Goal: Task Accomplishment & Management: Use online tool/utility

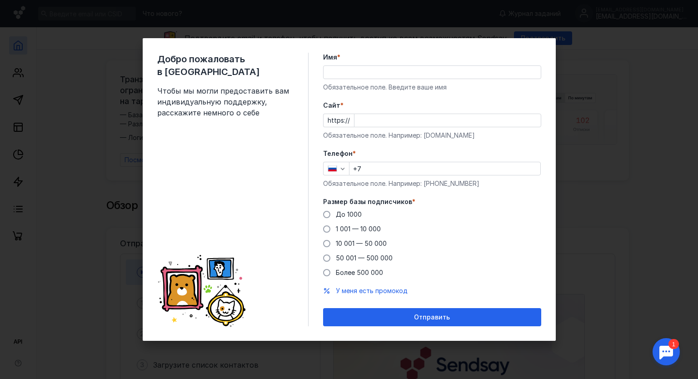
click at [395, 75] on input "Имя *" at bounding box center [432, 72] width 217 height 13
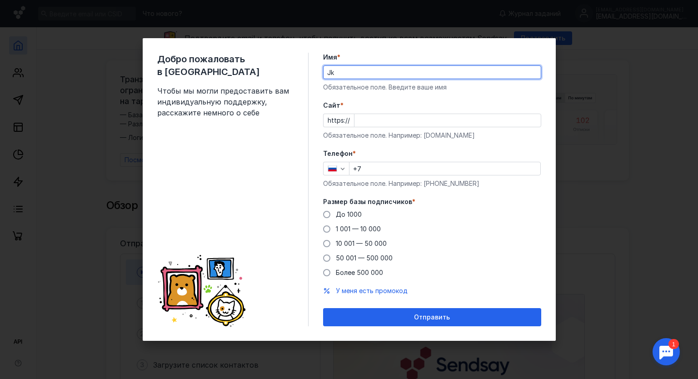
type input "J"
type input "[PERSON_NAME]"
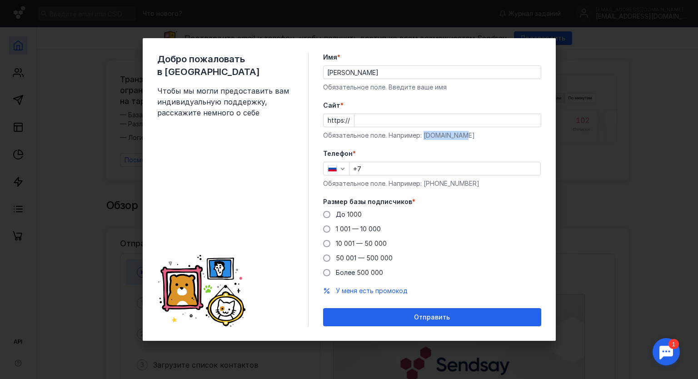
drag, startPoint x: 465, startPoint y: 136, endPoint x: 425, endPoint y: 137, distance: 40.9
click at [425, 137] on div "Обязательное поле. Например: [DOMAIN_NAME]" at bounding box center [432, 135] width 218 height 9
copy div "[DOMAIN_NAME]"
click at [413, 125] on input "Cайт *" at bounding box center [448, 120] width 186 height 13
paste input "[DOMAIN_NAME]"
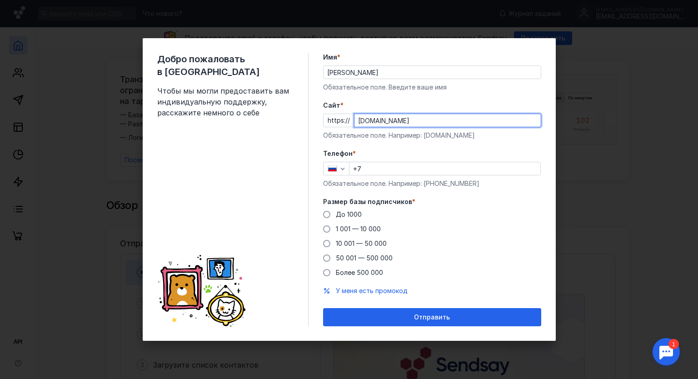
type input "[DOMAIN_NAME]"
click at [398, 170] on input "+7" at bounding box center [445, 168] width 191 height 13
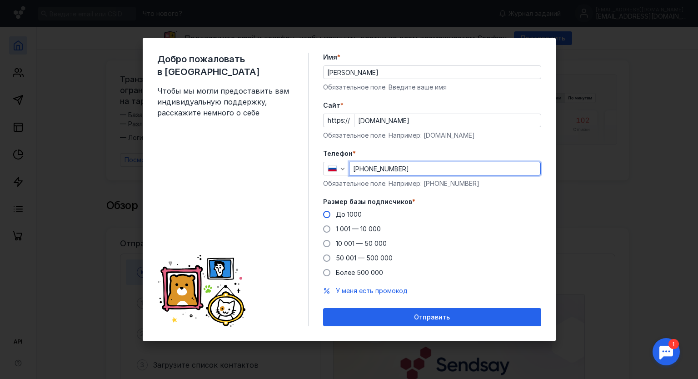
type input "[PHONE_NUMBER]"
click at [327, 212] on span at bounding box center [326, 214] width 7 height 7
click at [0, 0] on input "До 1000" at bounding box center [0, 0] width 0 height 0
click at [431, 318] on span "Отправить" at bounding box center [432, 318] width 36 height 8
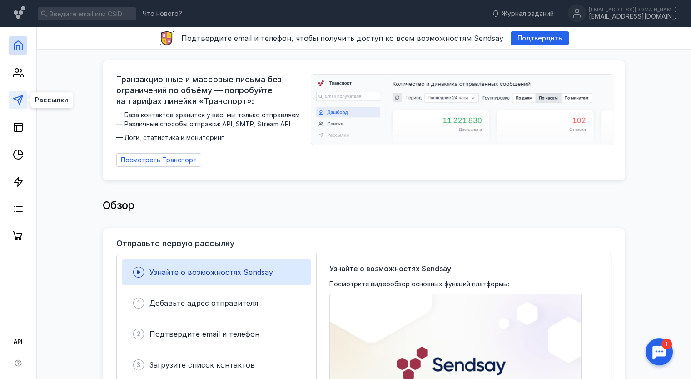
click at [16, 97] on polygon at bounding box center [18, 99] width 9 height 9
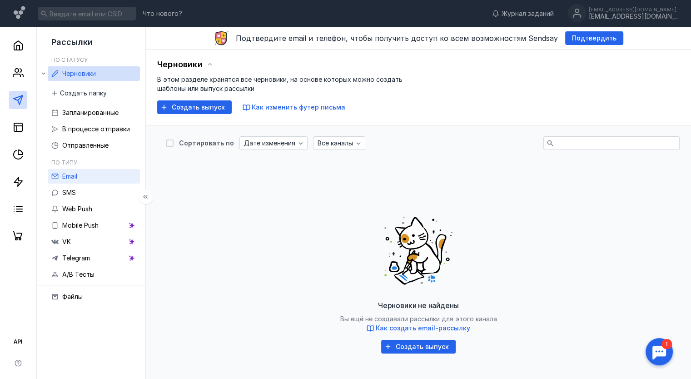
click at [81, 175] on link "Email" at bounding box center [94, 176] width 92 height 15
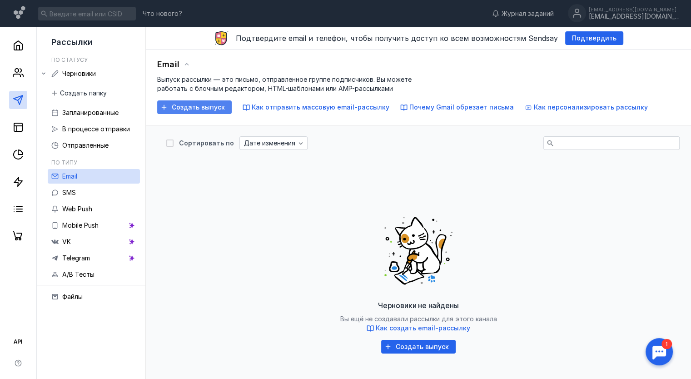
click at [193, 111] on div "Создать выпуск" at bounding box center [194, 107] width 75 height 14
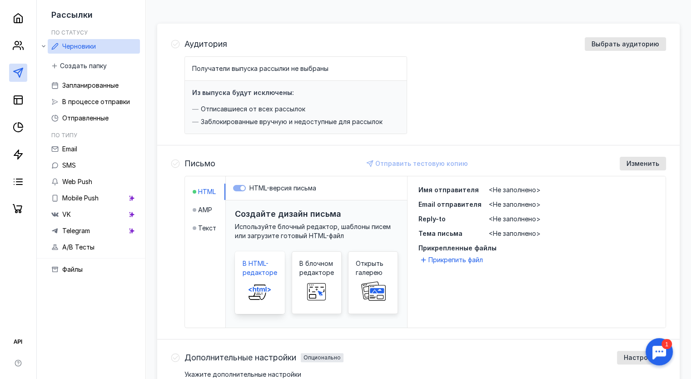
scroll to position [91, 0]
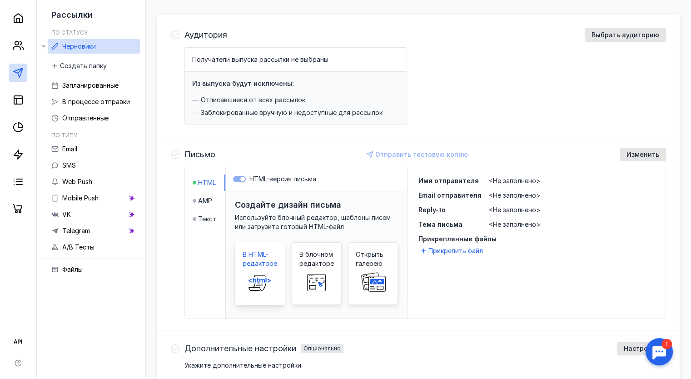
click at [262, 281] on icon at bounding box center [262, 281] width 5 height 4
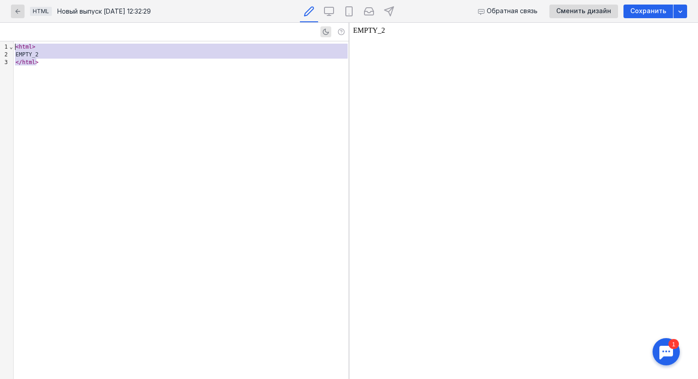
drag, startPoint x: 54, startPoint y: 67, endPoint x: 0, endPoint y: 38, distance: 61.6
click at [0, 38] on div "9 1 2 3 › ⌄ < html > EMPTY_2 </ html >" at bounding box center [174, 201] width 349 height 356
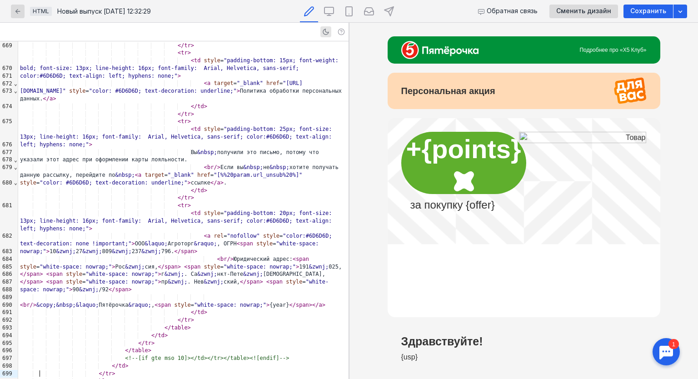
click at [269, 118] on div "< tr >" at bounding box center [183, 122] width 330 height 8
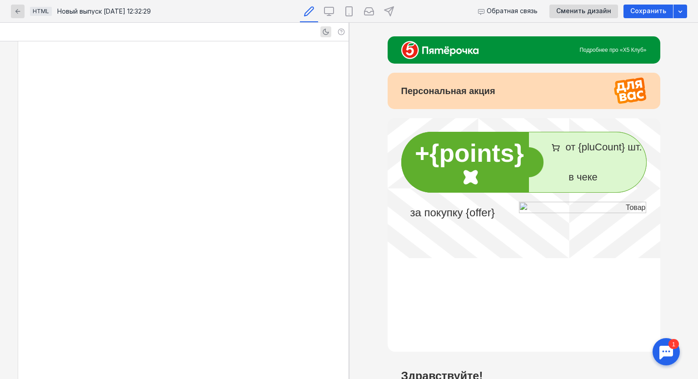
scroll to position [8066, 0]
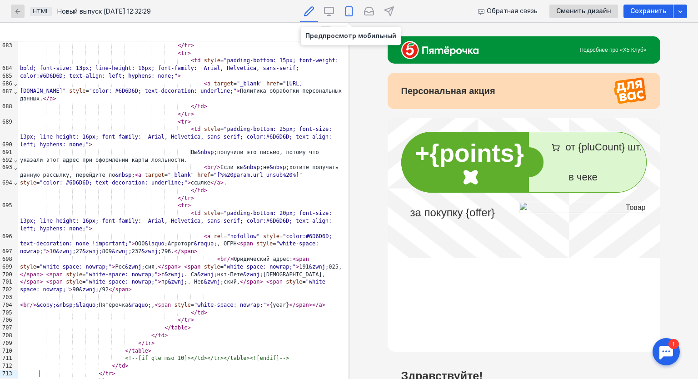
click at [347, 14] on icon at bounding box center [349, 11] width 11 height 11
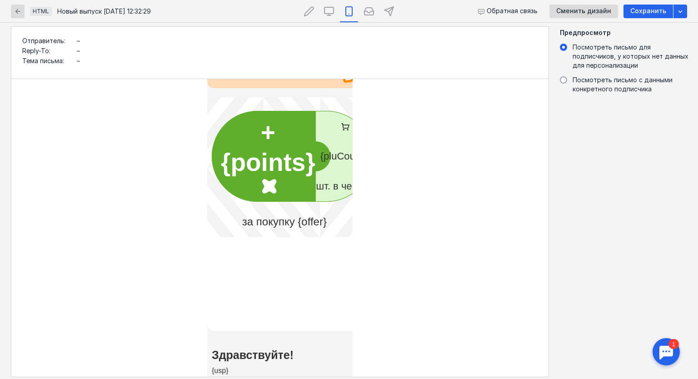
scroll to position [0, 0]
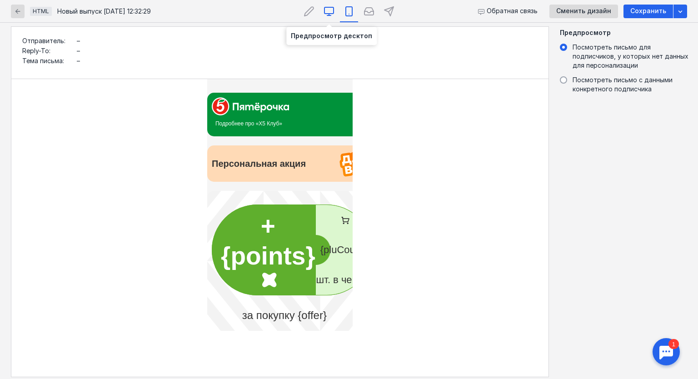
click at [331, 10] on icon at bounding box center [329, 11] width 11 height 11
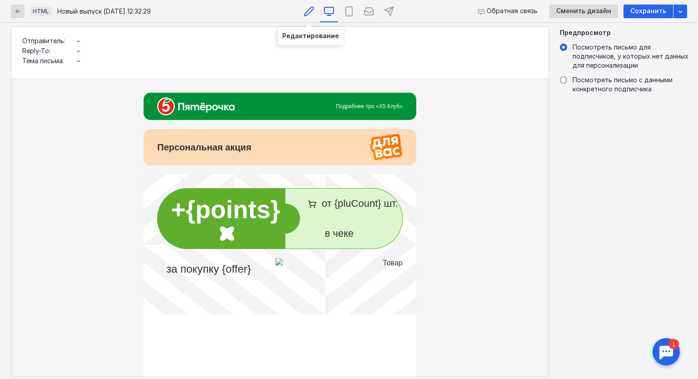
click at [307, 10] on icon at bounding box center [309, 11] width 11 height 11
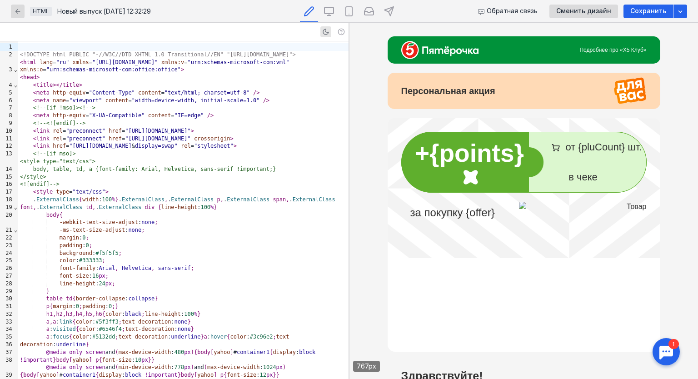
click at [438, 156] on span "+{points}" at bounding box center [469, 153] width 109 height 28
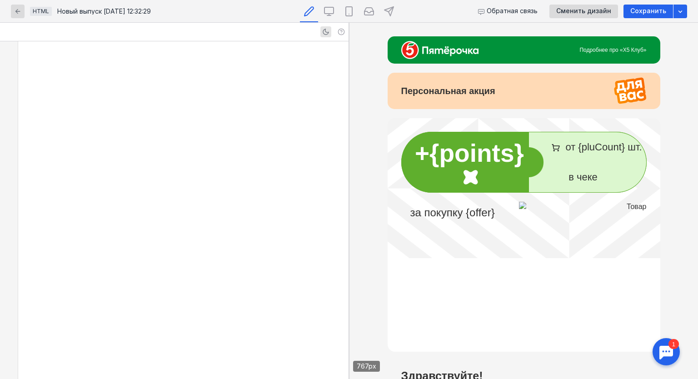
scroll to position [2105, 0]
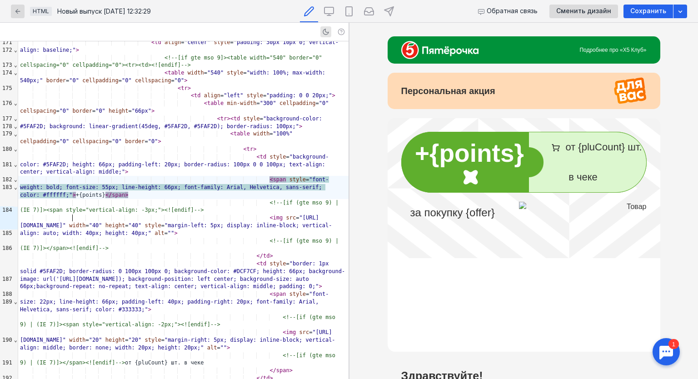
click at [73, 198] on span ""font-weight: bold; font-size: 55px; line-height: 66px; font-family: Arial, Hel…" at bounding box center [174, 187] width 309 height 22
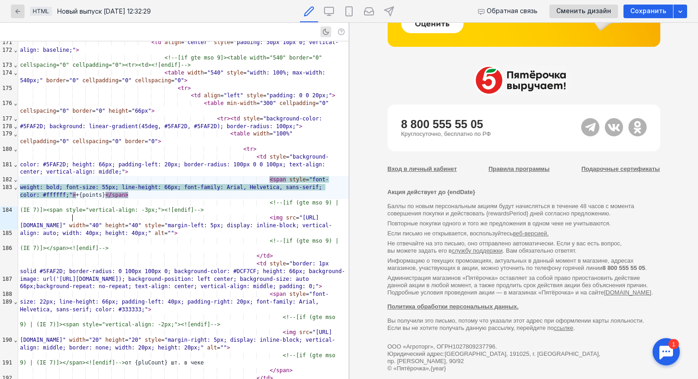
scroll to position [720, 0]
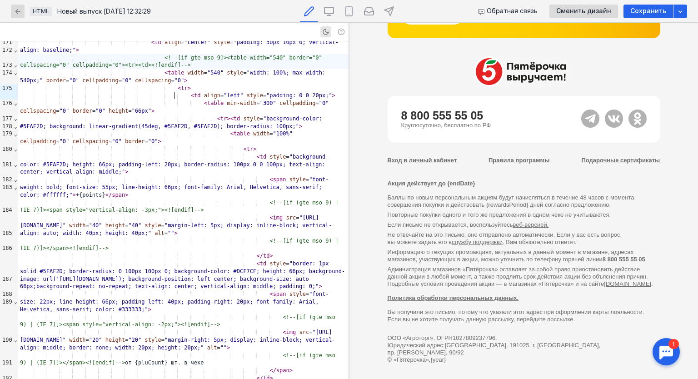
click at [241, 70] on div "<!--[if gte mso 9]><table width="540" border="0" cellspacing="0" cellpadding="0…" at bounding box center [183, 61] width 330 height 15
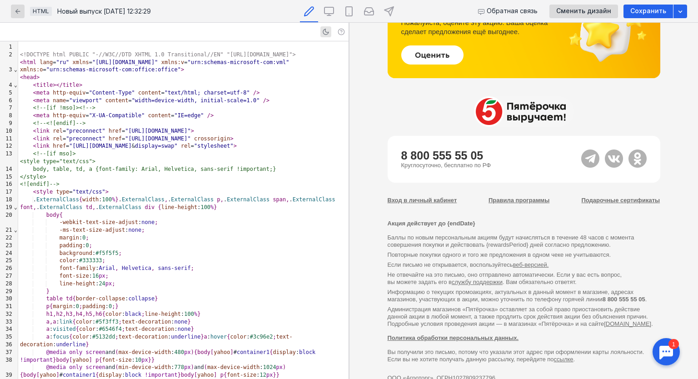
scroll to position [682, 0]
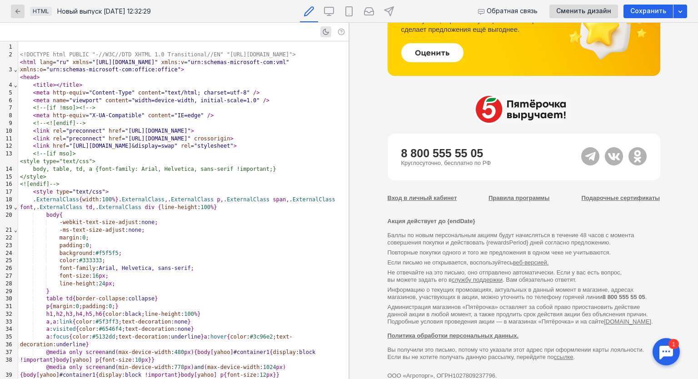
click at [243, 81] on div "< head >" at bounding box center [183, 78] width 330 height 8
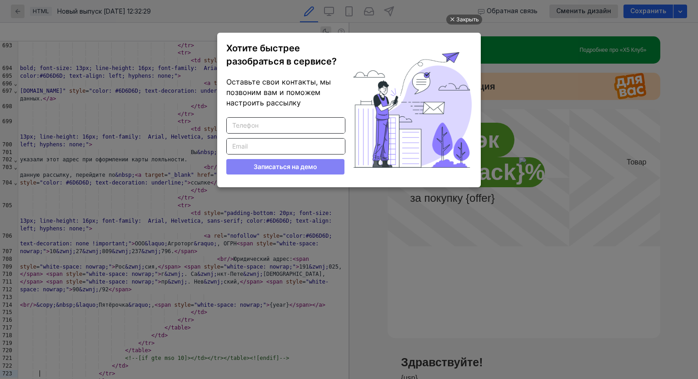
scroll to position [0, 0]
click at [470, 17] on div "Закрыть" at bounding box center [467, 20] width 23 height 10
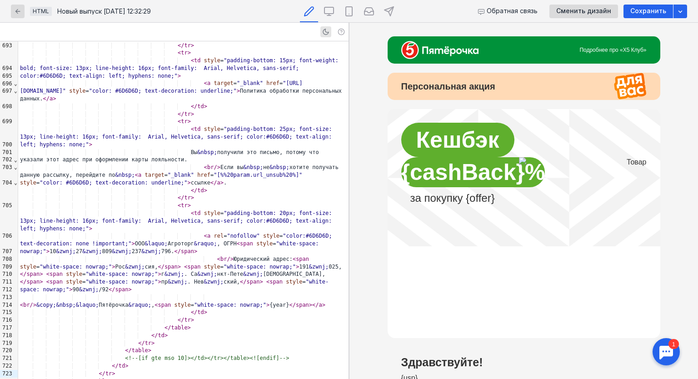
click at [462, 147] on span "Кешбэк" at bounding box center [457, 139] width 83 height 25
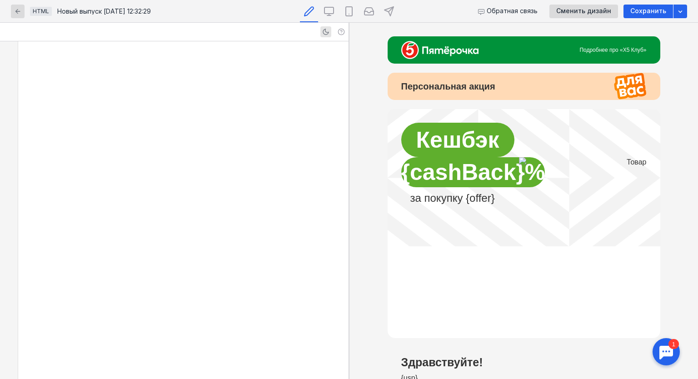
scroll to position [2028, 0]
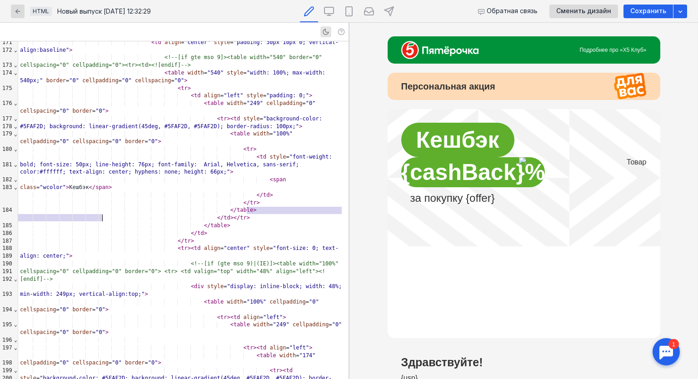
click at [438, 175] on span "{cashBack}%" at bounding box center [473, 172] width 144 height 25
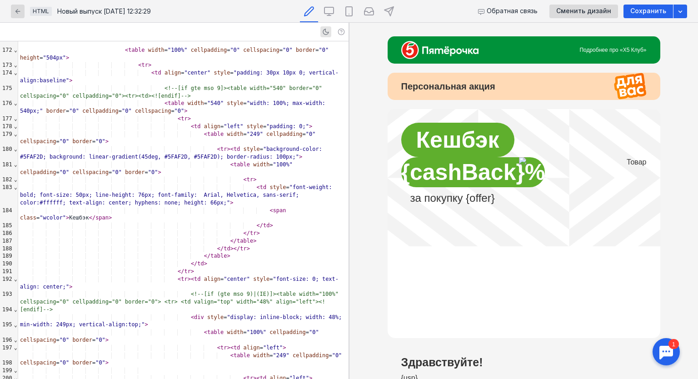
scroll to position [2273, 0]
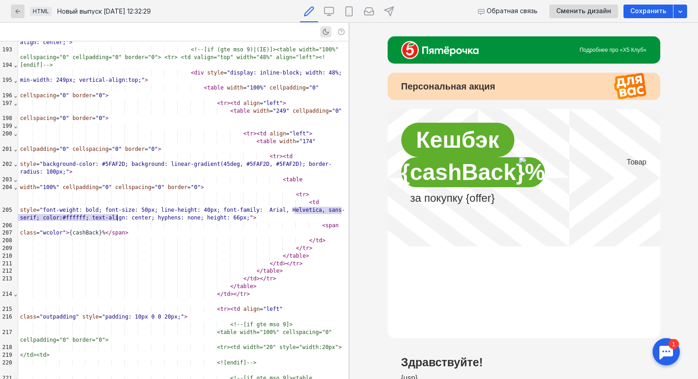
click at [73, 222] on div "< span class = "wcolor" > {cashBack}% </ span >" at bounding box center [183, 229] width 330 height 15
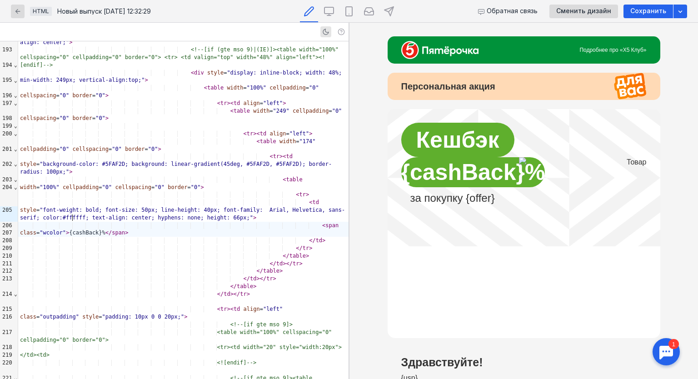
click at [93, 222] on div "< span class = "wcolor" > {cashBack}% </ span >" at bounding box center [183, 229] width 330 height 15
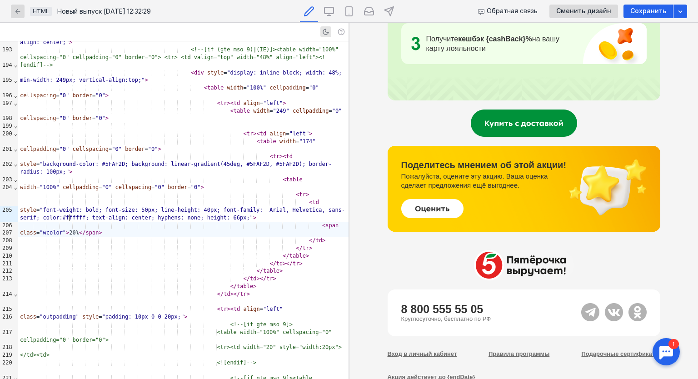
scroll to position [636, 0]
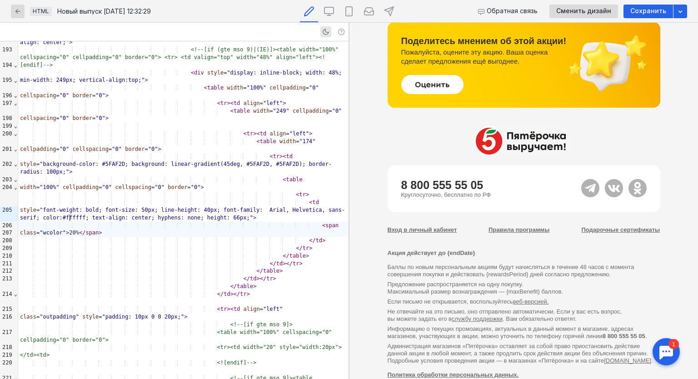
click at [188, 138] on span at bounding box center [189, 141] width 3 height 6
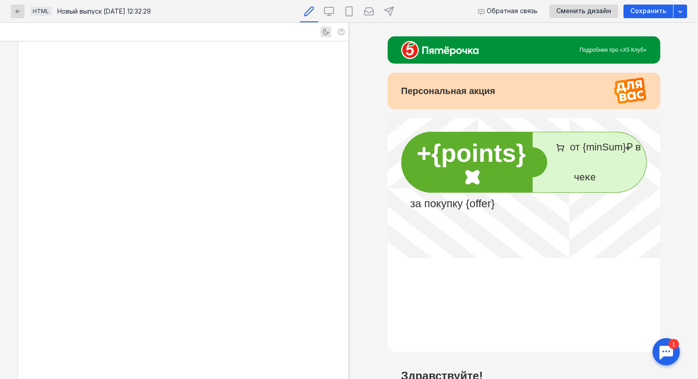
scroll to position [8050, 0]
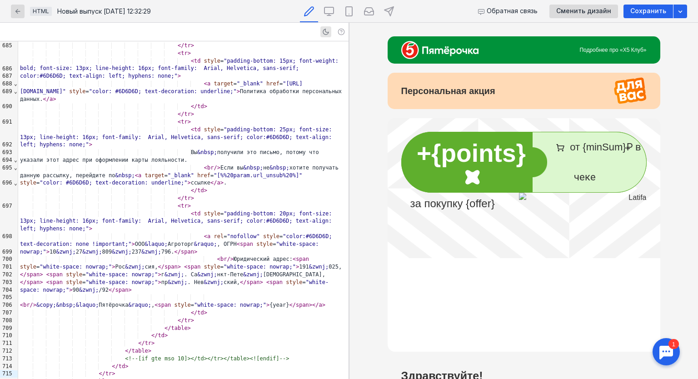
click at [477, 150] on span "+{points}" at bounding box center [471, 153] width 109 height 28
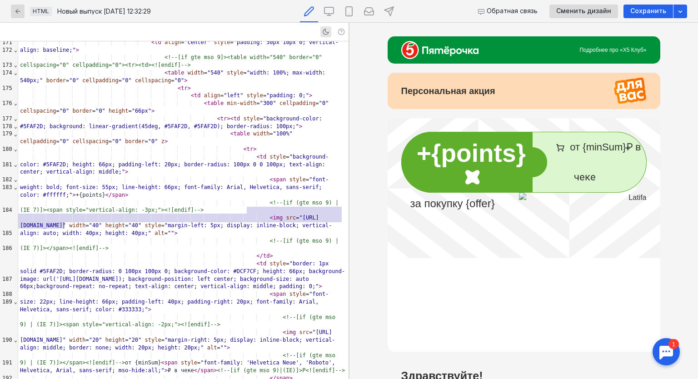
click at [105, 198] on span "</" at bounding box center [108, 195] width 6 height 6
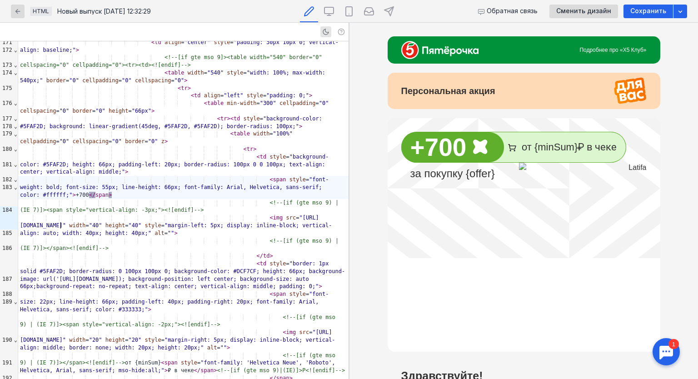
click at [556, 148] on span "от {minSum} ₽ в чеке" at bounding box center [558, 146] width 136 height 11
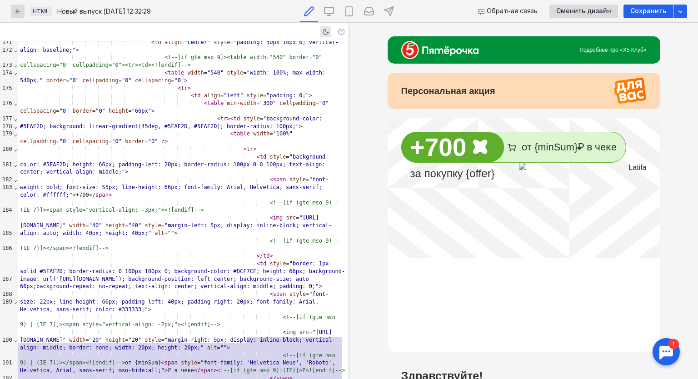
scroll to position [2158, 0]
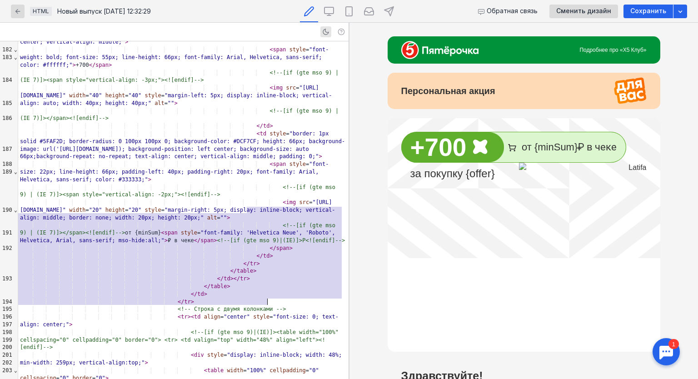
click at [124, 245] on div "<!--[if (gte mso 9) | (IE 7)]></span><![endif]--> от {minSum} < span style = "f…" at bounding box center [183, 233] width 330 height 23
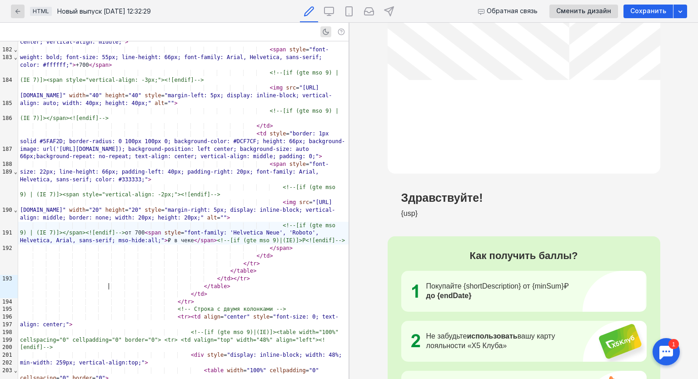
scroll to position [182, 0]
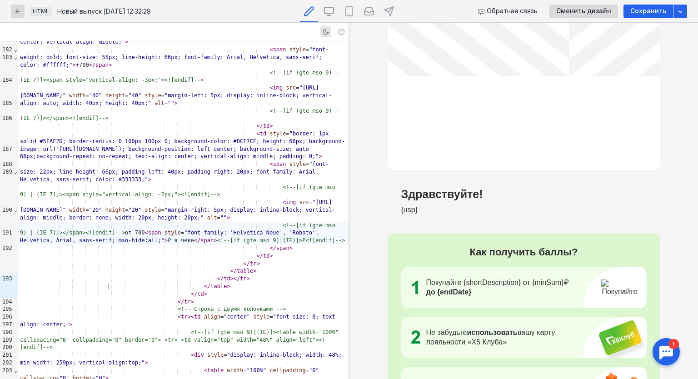
click at [292, 107] on div "< img src = "[URL][DOMAIN_NAME]" width = "40" height = "40" style = "margin-lef…" at bounding box center [183, 95] width 330 height 23
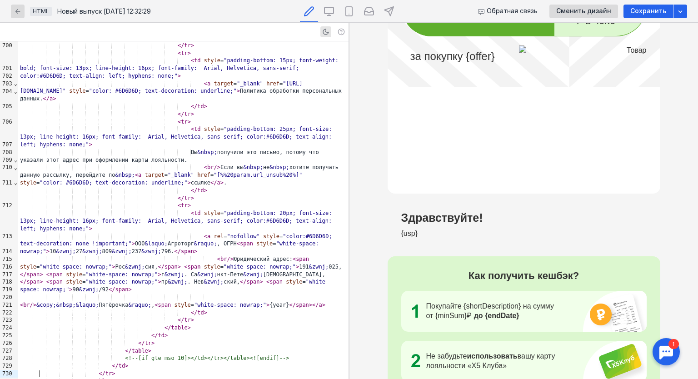
scroll to position [409, 0]
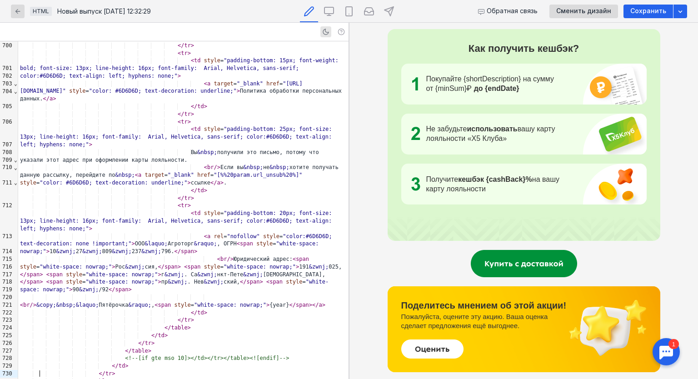
click at [270, 187] on div "</ td >" at bounding box center [183, 191] width 330 height 8
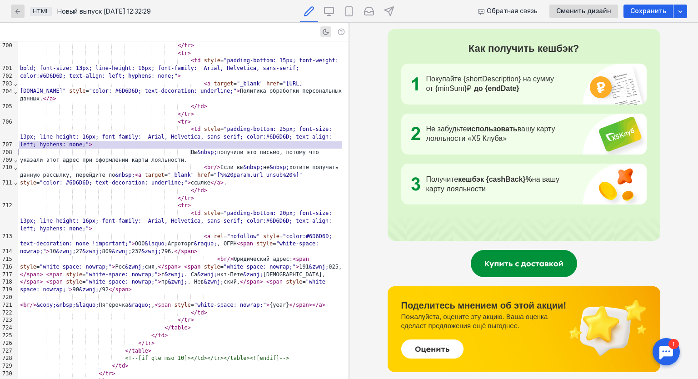
click at [270, 187] on div "</ td >" at bounding box center [183, 191] width 330 height 8
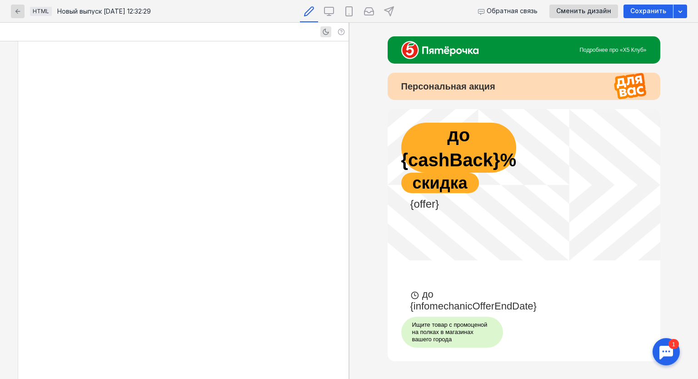
scroll to position [8188, 0]
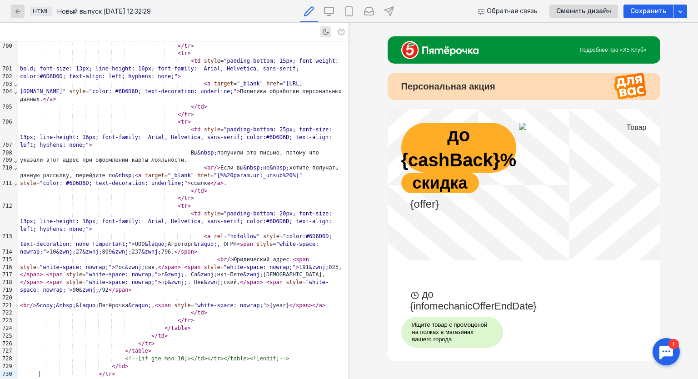
click at [475, 159] on td "до {cashBack}%" at bounding box center [458, 148] width 115 height 50
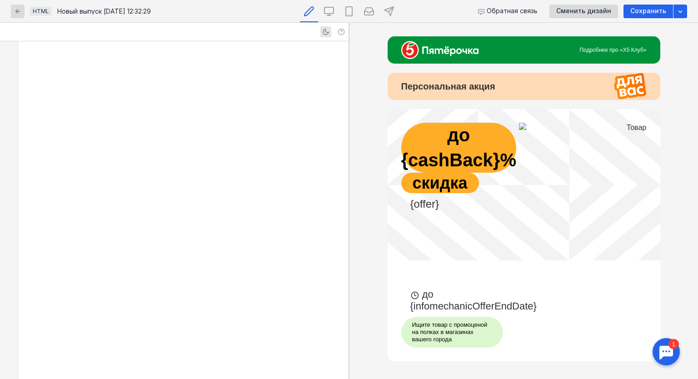
scroll to position [2044, 0]
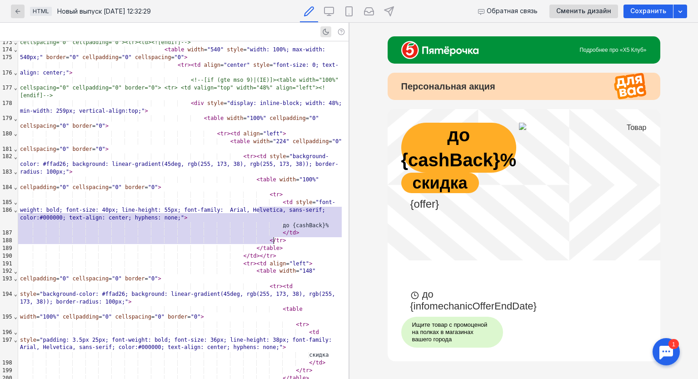
click at [308, 230] on div "до {cashBack}%" at bounding box center [183, 226] width 330 height 8
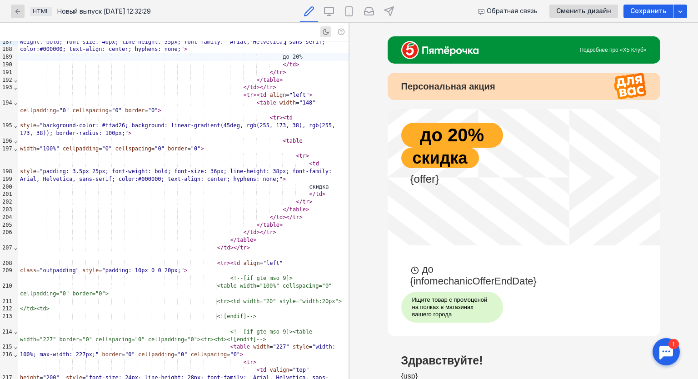
scroll to position [2317, 0]
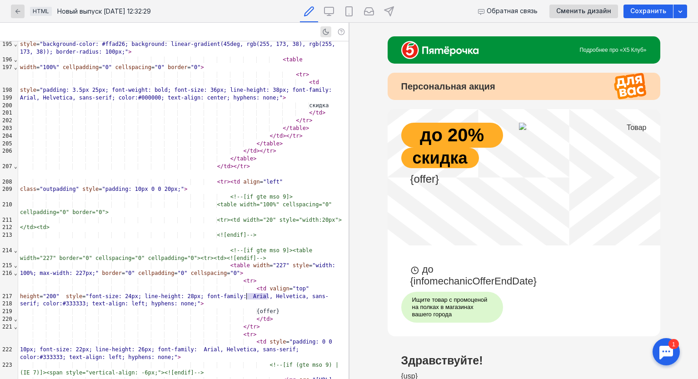
drag, startPoint x: 268, startPoint y: 295, endPoint x: 248, endPoint y: 298, distance: 20.3
click at [248, 308] on div "{offer}" at bounding box center [183, 312] width 330 height 8
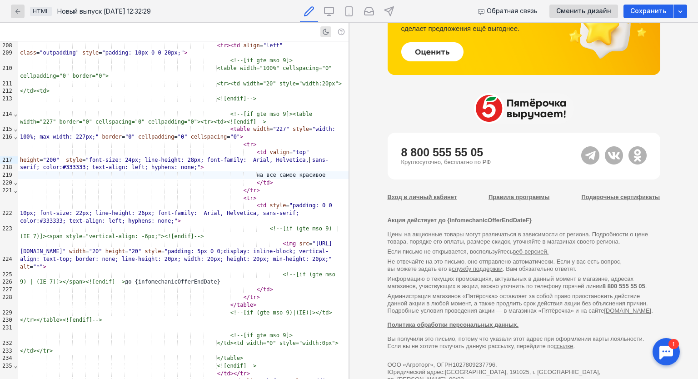
scroll to position [694, 0]
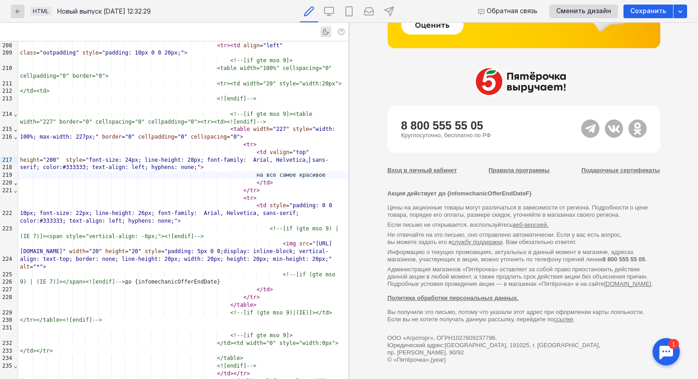
click at [282, 95] on div "<![endif]-->" at bounding box center [183, 99] width 330 height 8
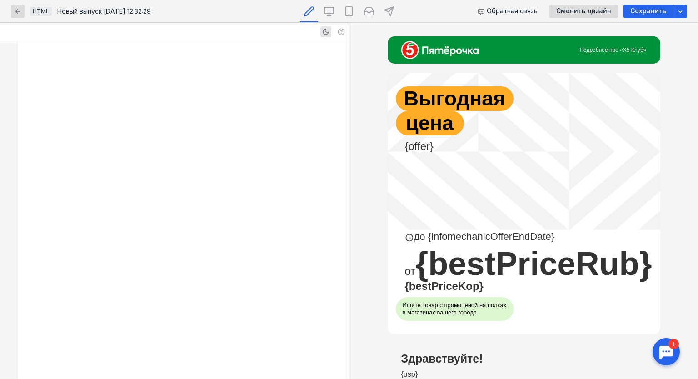
scroll to position [7959, 0]
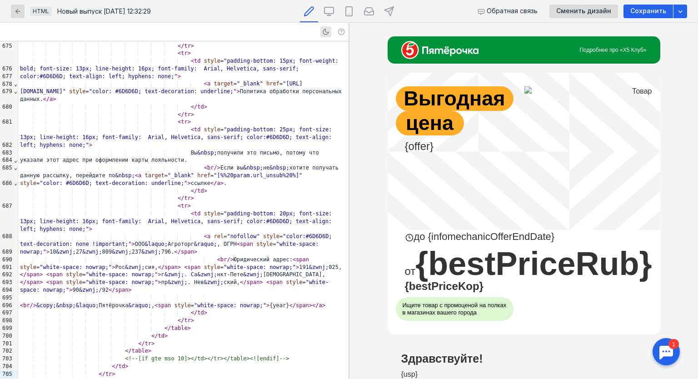
click at [521, 279] on span "{bestPriceRub} {bestPriceKop}" at bounding box center [528, 276] width 247 height 63
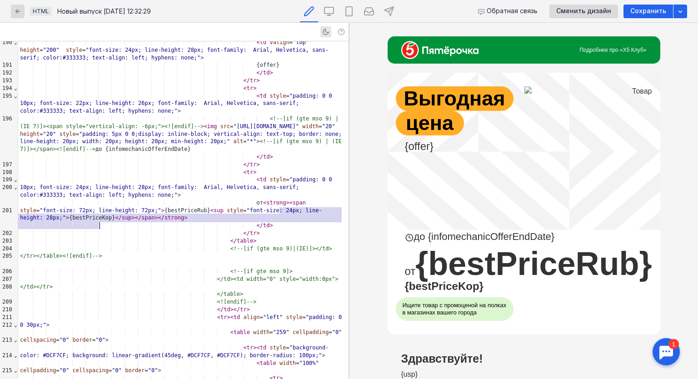
click at [154, 217] on div "от < strong > < span style = "font-size: 72px; line-height: 72px;" > {bestPrice…" at bounding box center [183, 210] width 330 height 23
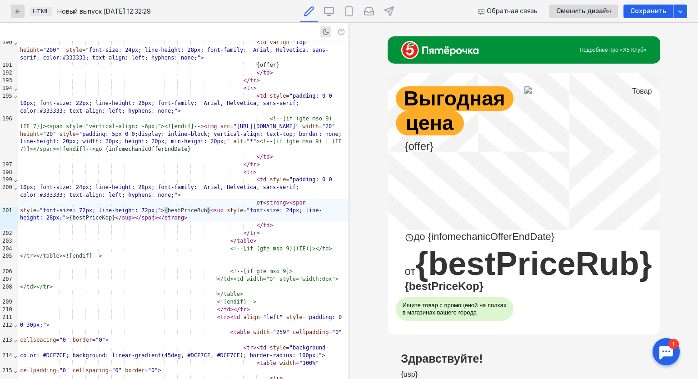
click at [207, 214] on span "}" at bounding box center [208, 210] width 3 height 6
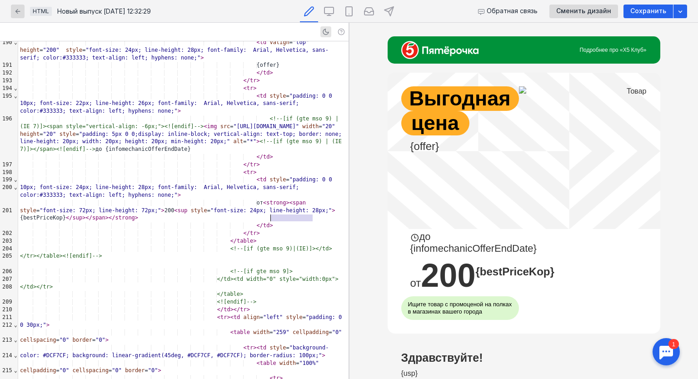
drag, startPoint x: 312, startPoint y: 216, endPoint x: 271, endPoint y: 216, distance: 40.5
click at [271, 216] on div "от < strong > < span style = "font-size: 72px; line-height: 72px;" > 200 < sup …" at bounding box center [183, 210] width 330 height 23
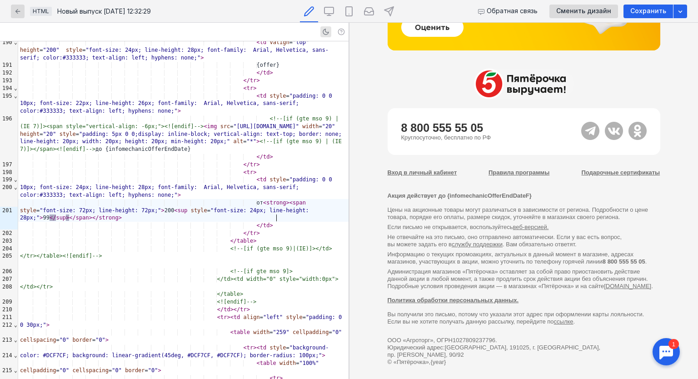
scroll to position [691, 0]
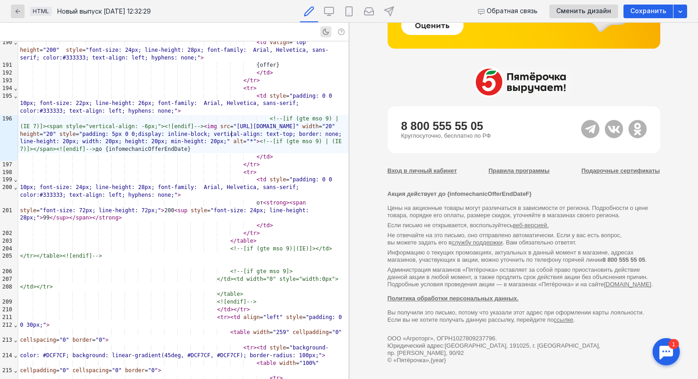
click at [234, 130] on span ""[URL][DOMAIN_NAME]"" at bounding box center [267, 126] width 66 height 6
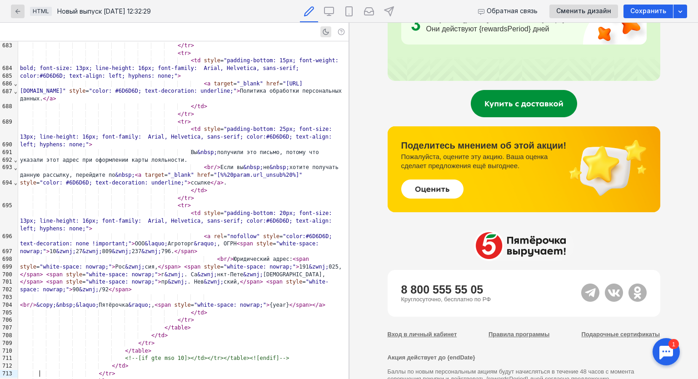
scroll to position [720, 0]
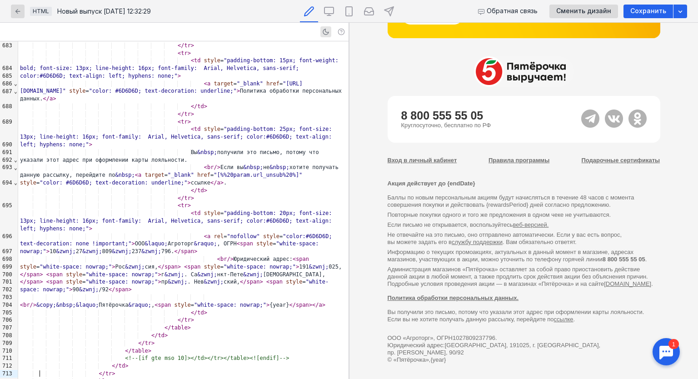
click at [248, 233] on div "< a rel = "nofollow" style = "color:#6D6D6D; text-decoration: none !important;"…" at bounding box center [183, 244] width 330 height 23
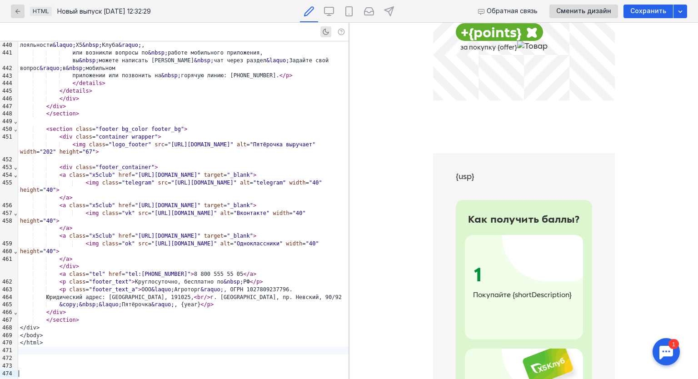
scroll to position [182, 0]
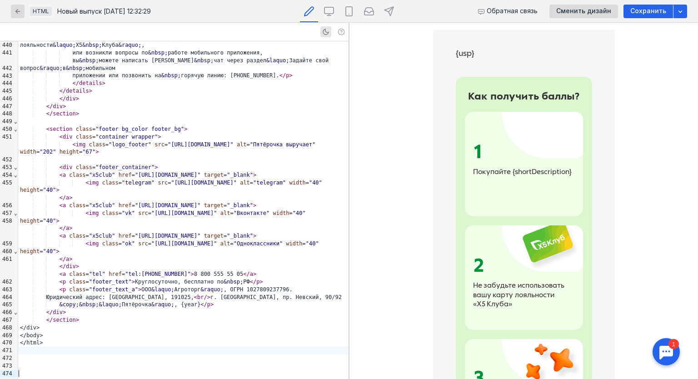
click at [560, 130] on img at bounding box center [551, 136] width 36 height 44
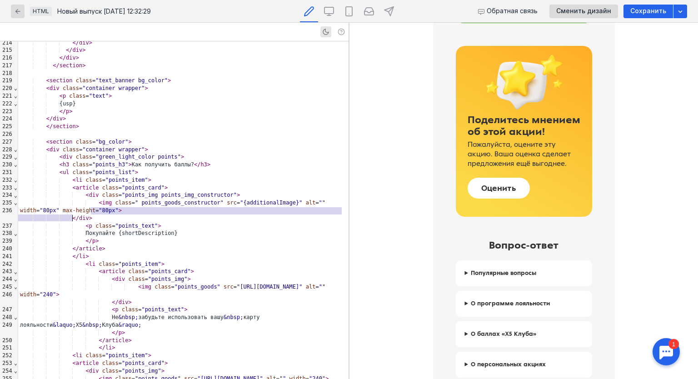
scroll to position [864, 0]
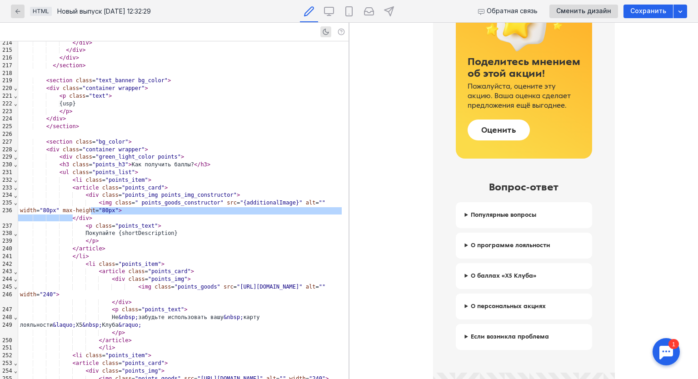
click at [460, 217] on summary "Популярные вопросы" at bounding box center [524, 215] width 136 height 26
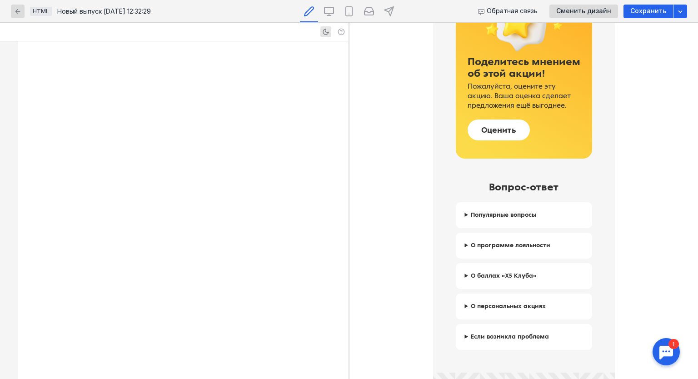
scroll to position [2922, 0]
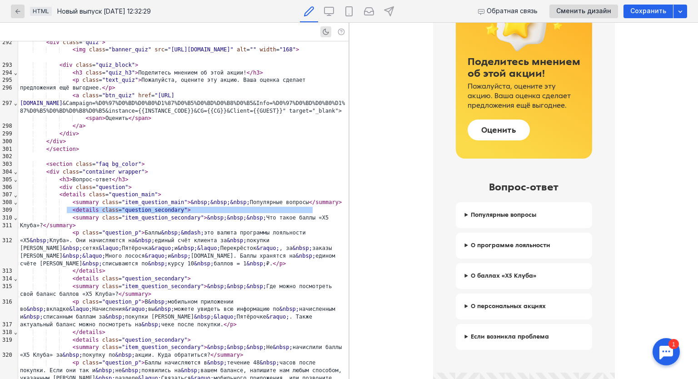
click at [464, 220] on summary "Популярные вопросы" at bounding box center [524, 215] width 136 height 26
click at [522, 250] on summary "О программе лояльности" at bounding box center [524, 246] width 136 height 26
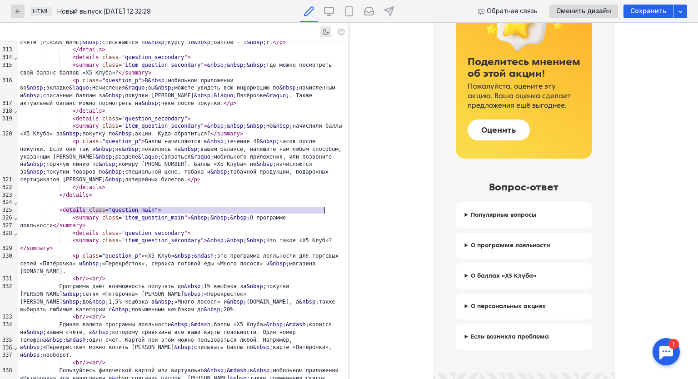
click at [510, 275] on summary "О баллах «Х5 Клуба»" at bounding box center [524, 276] width 136 height 26
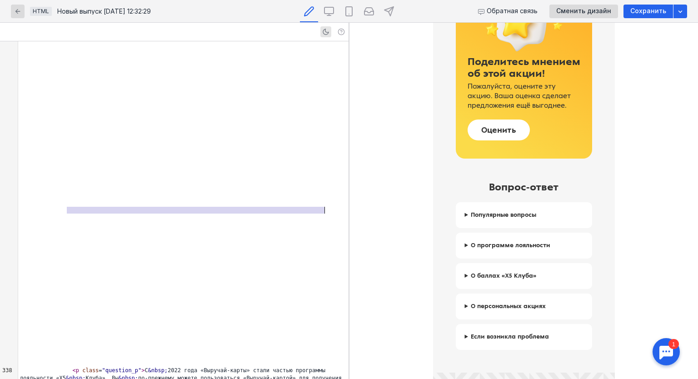
scroll to position [3716, 0]
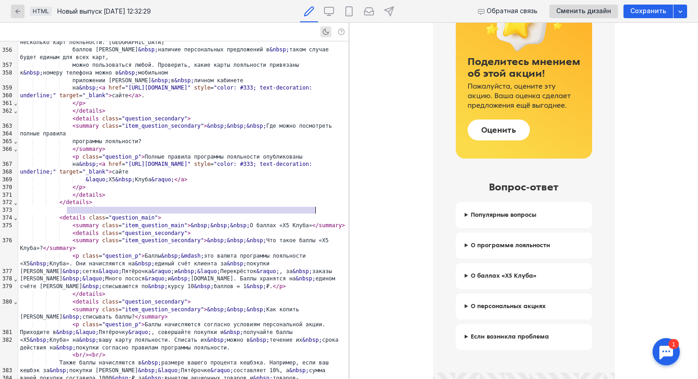
click at [461, 282] on summary "О баллах «Х5 Клуба»" at bounding box center [524, 276] width 136 height 26
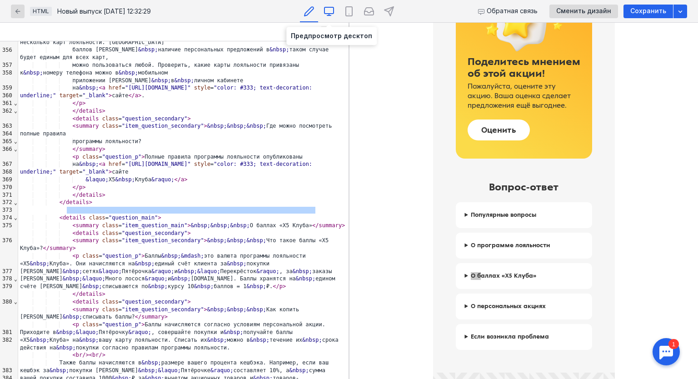
click at [330, 14] on icon at bounding box center [329, 11] width 11 height 11
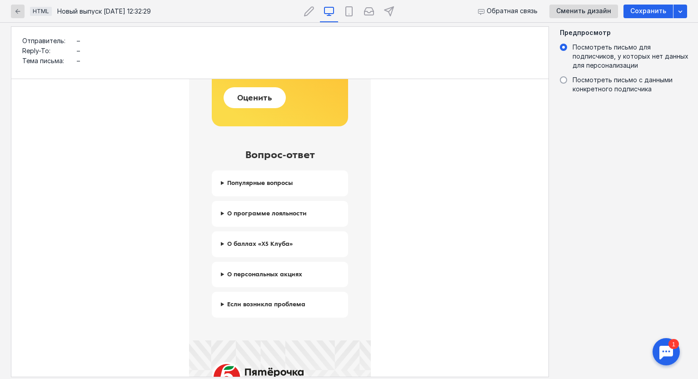
scroll to position [955, 0]
click at [260, 185] on summary "Популярные вопросы" at bounding box center [280, 183] width 136 height 26
click at [215, 213] on summary "О программе лояльности" at bounding box center [280, 213] width 136 height 26
click at [216, 213] on summary "О программе лояльности" at bounding box center [280, 213] width 136 height 26
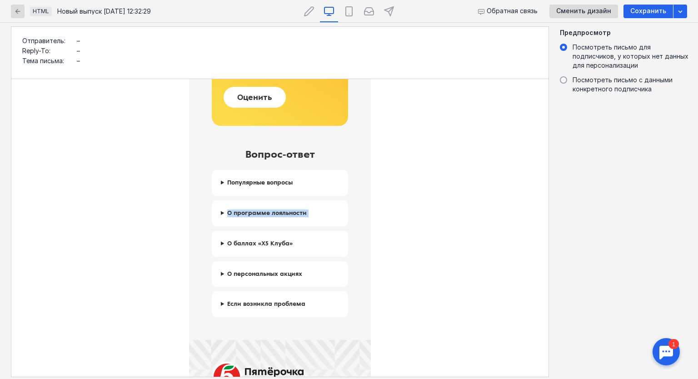
click at [217, 213] on summary "О программе лояльности" at bounding box center [280, 213] width 136 height 26
click at [218, 213] on summary "О программе лояльности" at bounding box center [280, 213] width 136 height 26
click at [232, 247] on summary "О баллах «Х5 Клуба»" at bounding box center [280, 244] width 136 height 26
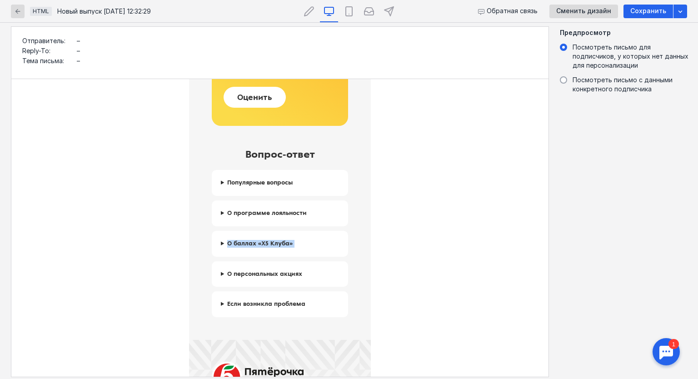
click at [233, 247] on summary "О баллах «Х5 Клуба»" at bounding box center [280, 244] width 136 height 26
click at [19, 11] on icon "button" at bounding box center [17, 11] width 5 height 5
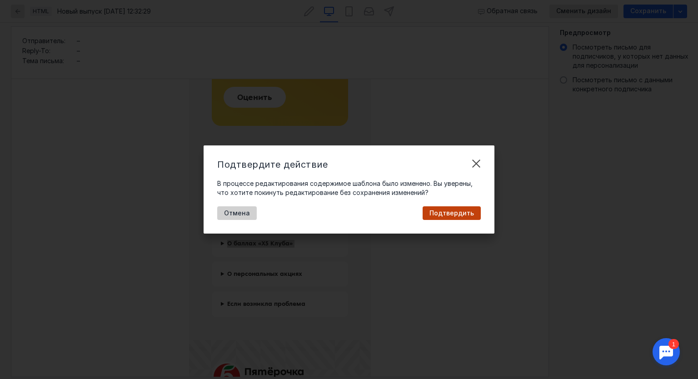
click at [238, 212] on span "Отмена" at bounding box center [237, 214] width 26 height 8
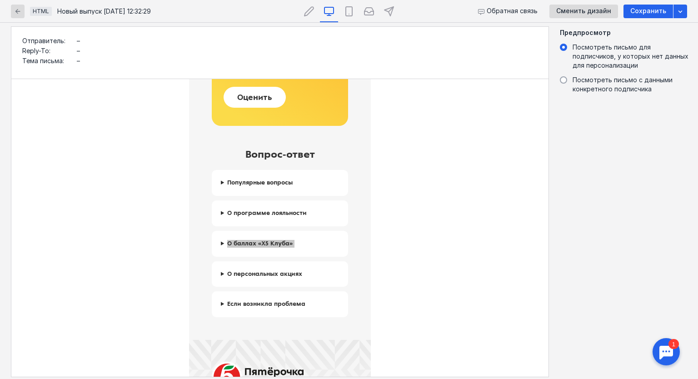
click at [295, 17] on div at bounding box center [348, 11] width 225 height 22
click at [304, 15] on icon at bounding box center [309, 11] width 11 height 11
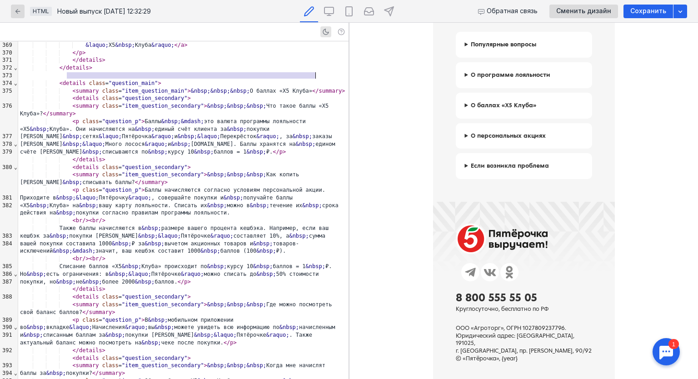
scroll to position [3593, 0]
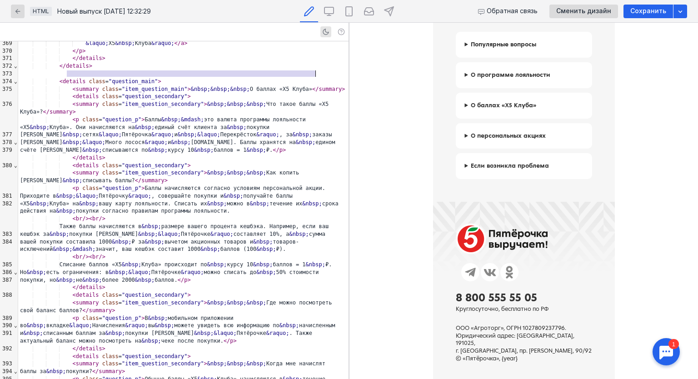
click at [287, 100] on div "< summary class = "item_question_secondary" > &nbsp; &nbsp; &nbsp; Что такое ба…" at bounding box center [183, 107] width 330 height 15
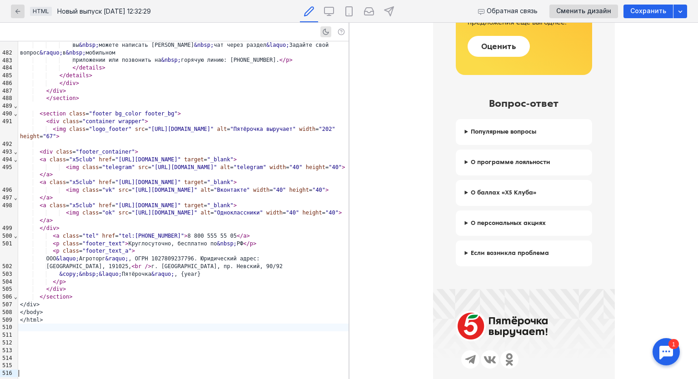
scroll to position [955, 0]
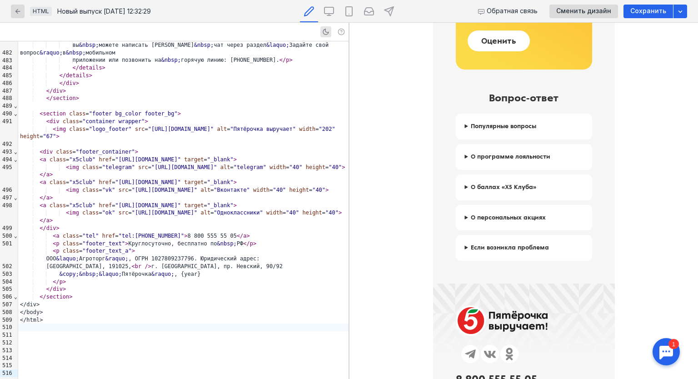
click at [478, 189] on summary "О баллах «Х5 Клуба»" at bounding box center [524, 188] width 136 height 26
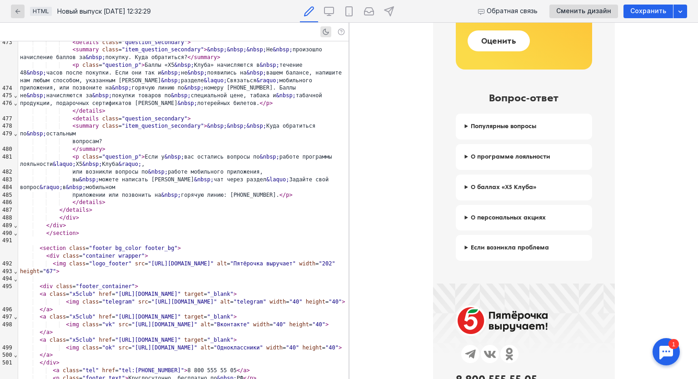
scroll to position [1036, 0]
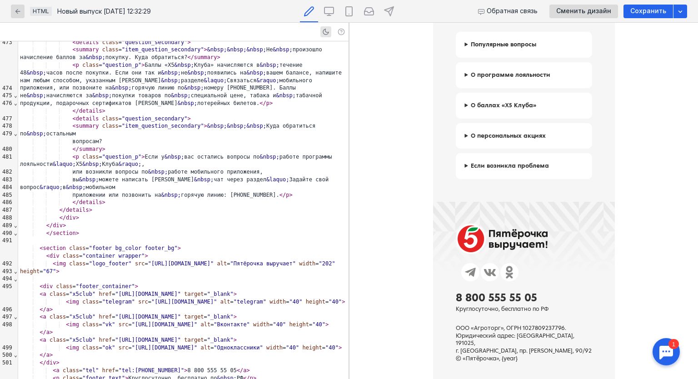
click at [276, 176] on div "вы &nbsp; можете написать в &nbsp; чат через раздел &laquo; Задайте свой вопр…" at bounding box center [183, 183] width 330 height 15
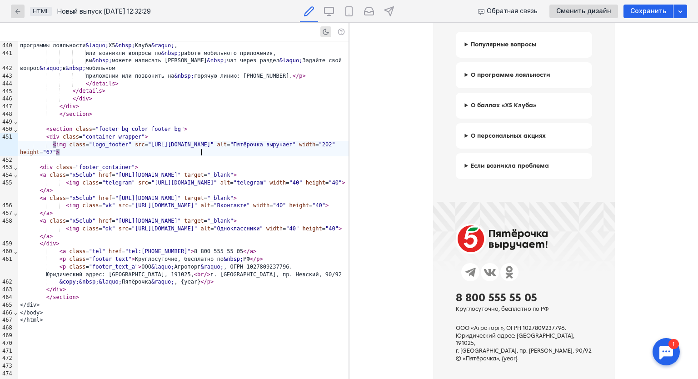
click at [210, 152] on div "< img class = "logo_footer" src = "[URL][DOMAIN_NAME]" alt = "Пятёрочка выручае…" at bounding box center [183, 148] width 330 height 15
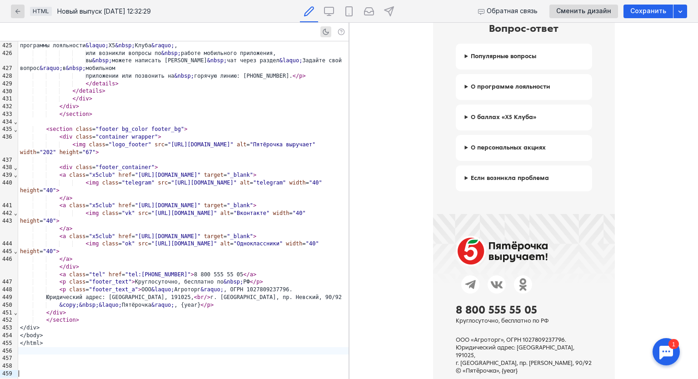
scroll to position [1071, 0]
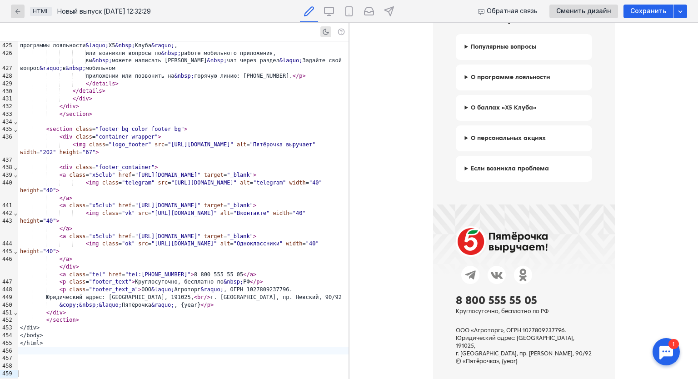
click at [240, 157] on div at bounding box center [183, 160] width 330 height 8
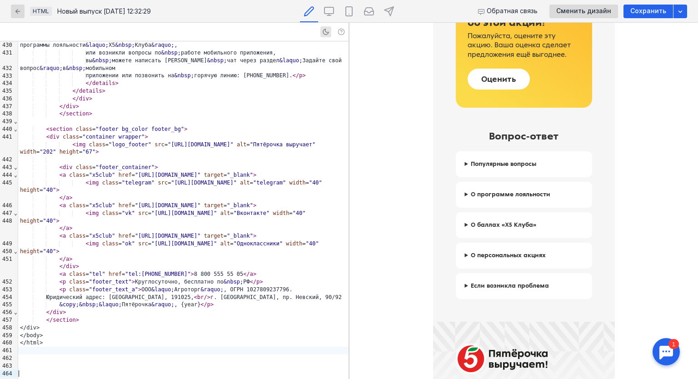
scroll to position [955, 0]
click at [495, 197] on summary "О программе лояльности" at bounding box center [524, 194] width 136 height 26
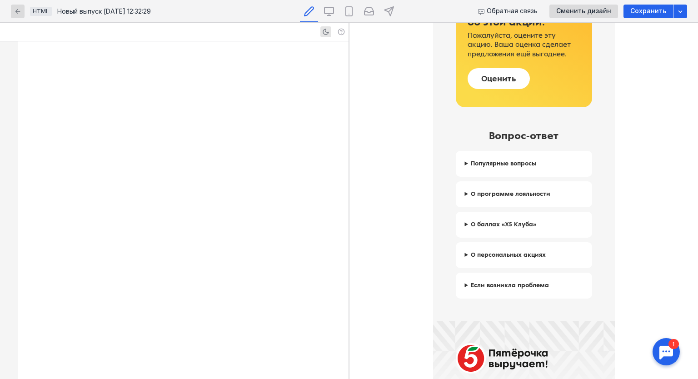
scroll to position [2914, 0]
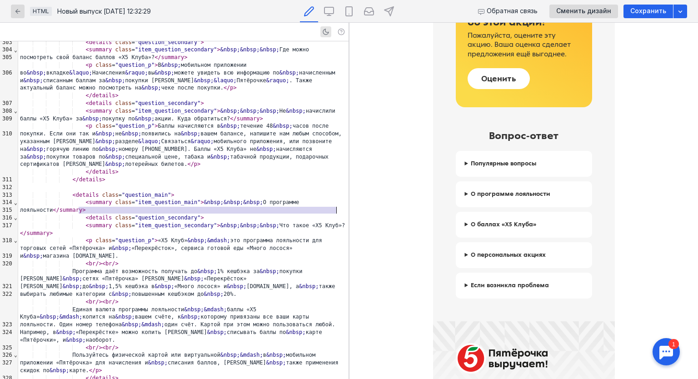
click at [231, 123] on div "< summary class = "item_question_secondary" > &nbsp; &nbsp; &nbsp; Не &nbsp; на…" at bounding box center [183, 114] width 330 height 15
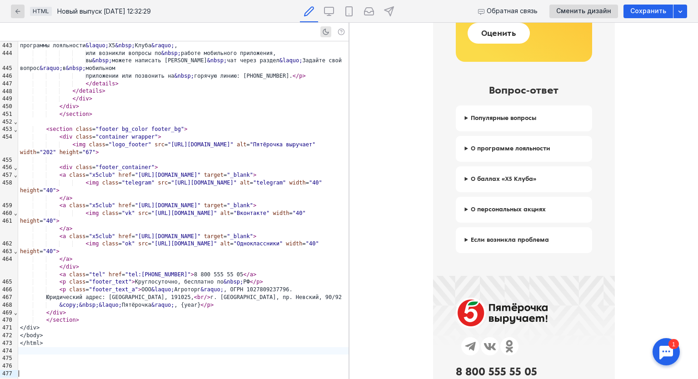
scroll to position [1016, 0]
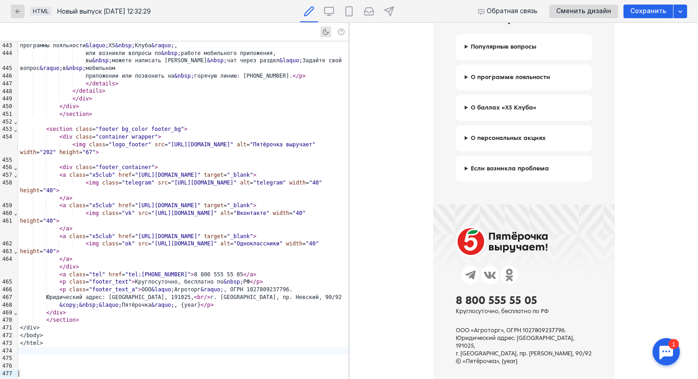
click at [467, 113] on summary "О баллах «Х5 Клуба»" at bounding box center [524, 108] width 136 height 26
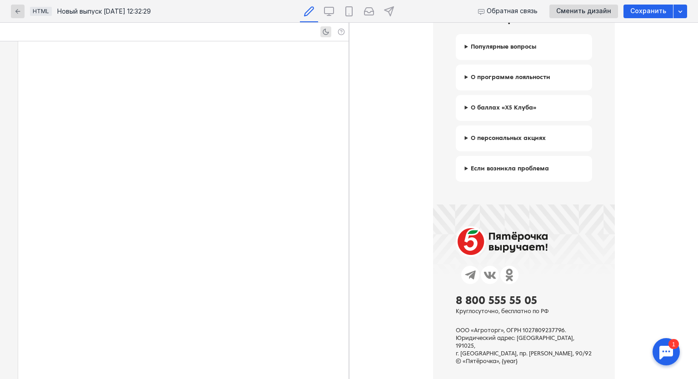
scroll to position [3495, 0]
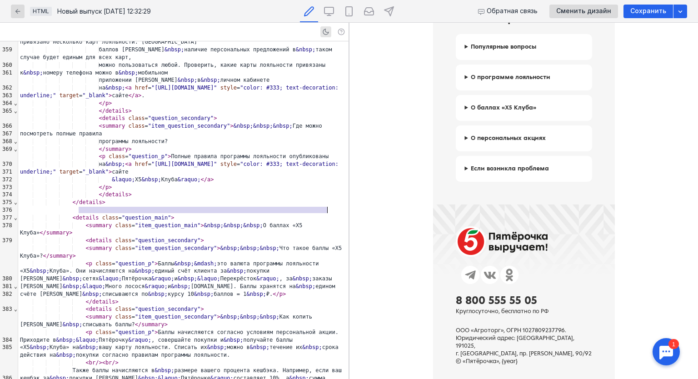
click at [251, 176] on div "&laquo; Х5 &nbsp; Клуба &raquo; </ a >" at bounding box center [183, 180] width 330 height 8
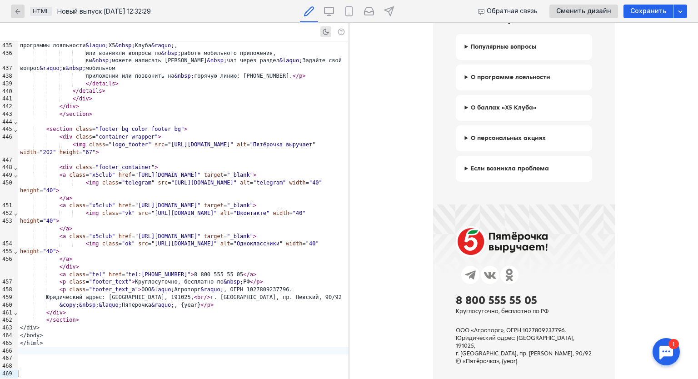
scroll to position [768, 0]
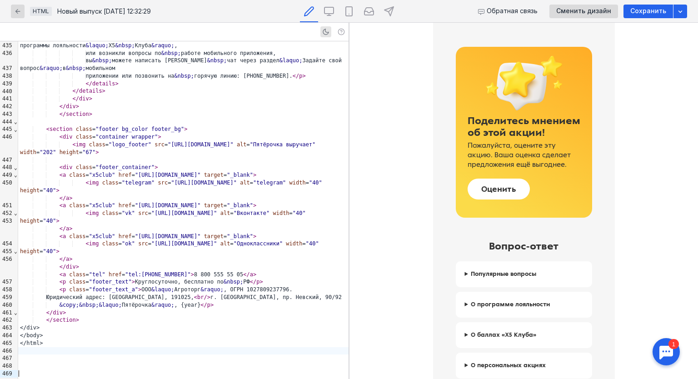
click at [629, 17] on div "Сохранить" at bounding box center [649, 12] width 50 height 14
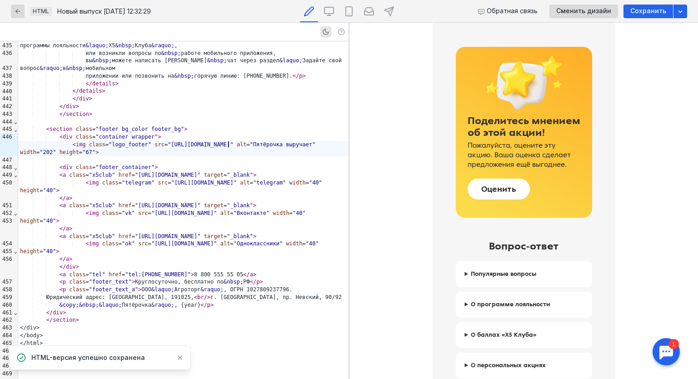
click at [227, 144] on span ""[URL][DOMAIN_NAME]"" at bounding box center [201, 144] width 66 height 6
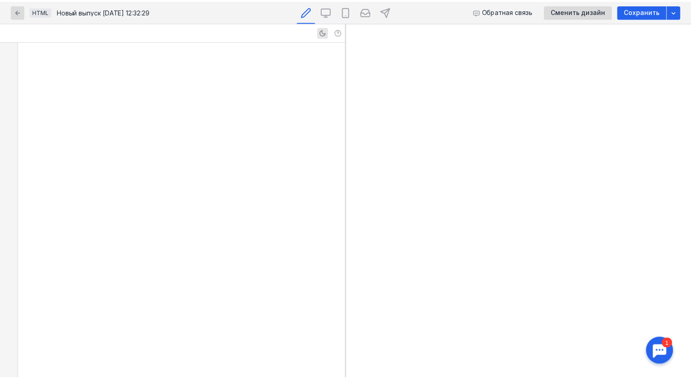
scroll to position [0, 0]
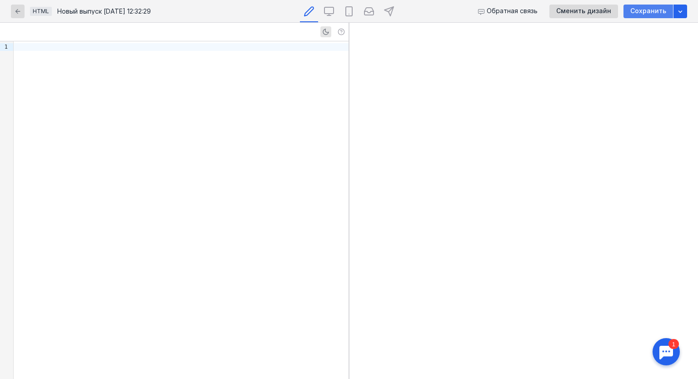
click at [635, 14] on span "Сохранить" at bounding box center [648, 11] width 36 height 8
click at [12, 13] on div "button" at bounding box center [18, 12] width 14 height 14
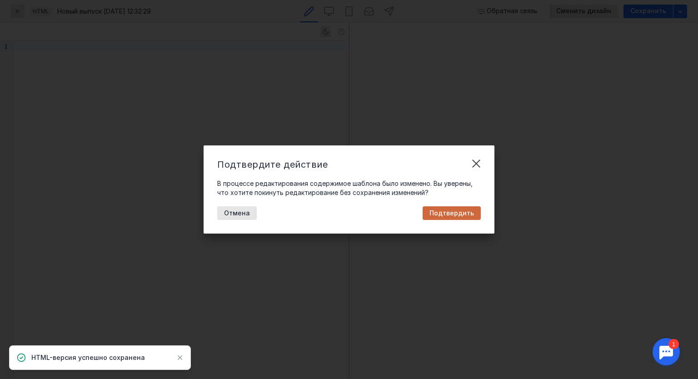
click at [462, 215] on span "Подтвердить" at bounding box center [452, 214] width 45 height 8
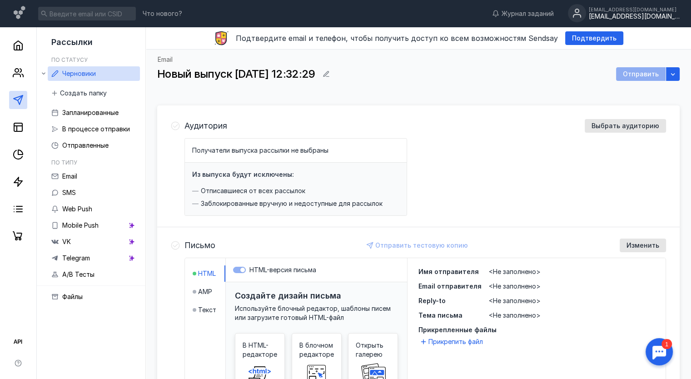
click at [620, 20] on div "[EMAIL_ADDRESS][DOMAIN_NAME] [EMAIL_ADDRESS][DOMAIN_NAME]" at bounding box center [624, 13] width 112 height 19
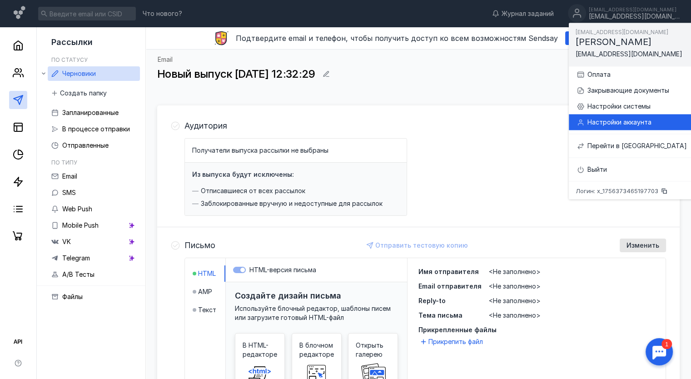
click at [618, 121] on div "Настройки аккаунта" at bounding box center [638, 122] width 100 height 9
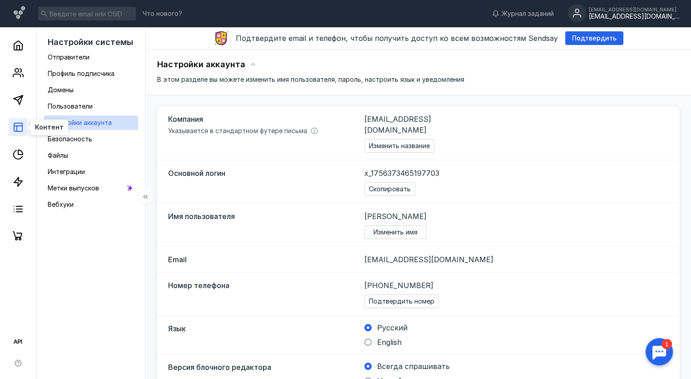
click at [17, 129] on icon at bounding box center [18, 127] width 11 height 11
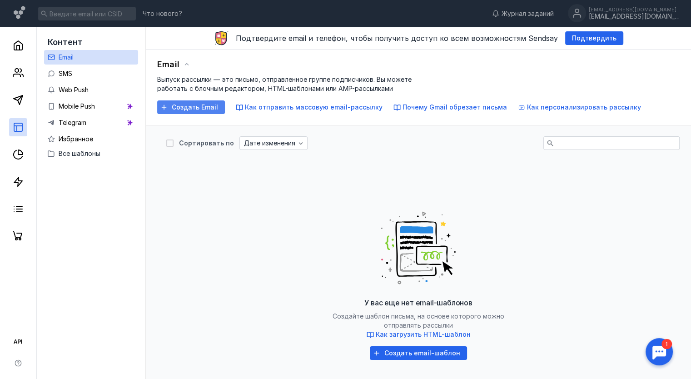
click at [167, 110] on div "Создать Email" at bounding box center [194, 108] width 55 height 8
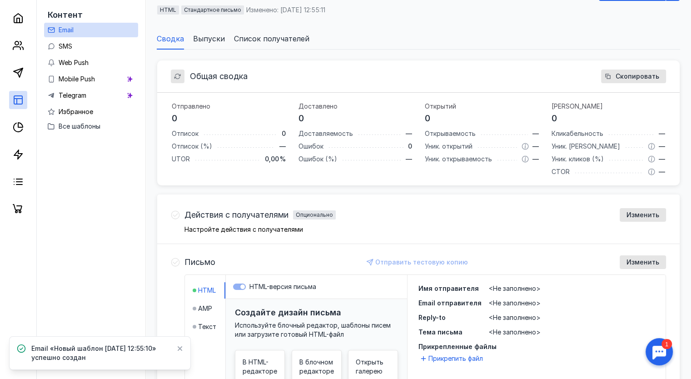
scroll to position [227, 0]
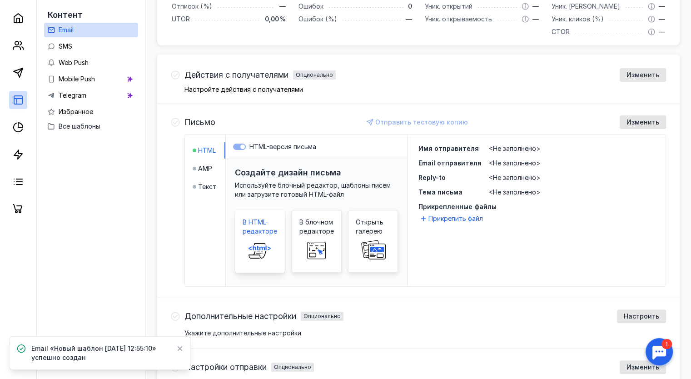
click at [253, 236] on span at bounding box center [259, 250] width 29 height 29
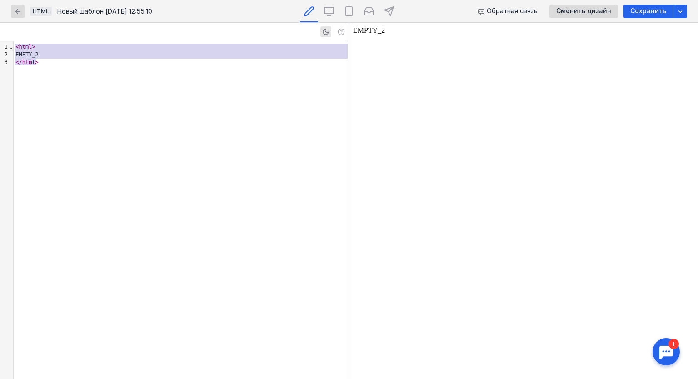
drag, startPoint x: 61, startPoint y: 66, endPoint x: 7, endPoint y: 46, distance: 57.5
click at [7, 46] on div "9 1 2 3 › ⌄ < html > EMPTY_2 </ html >" at bounding box center [174, 210] width 349 height 338
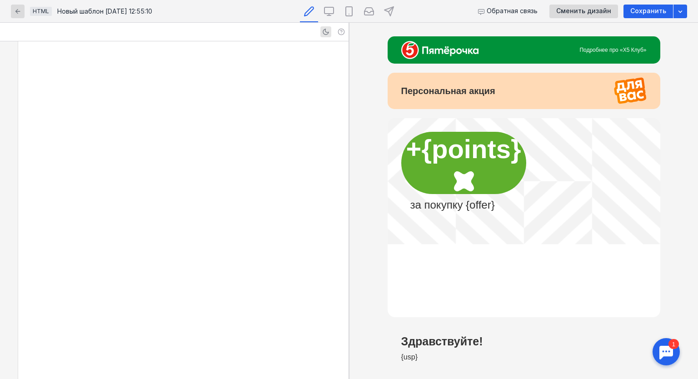
scroll to position [7883, 0]
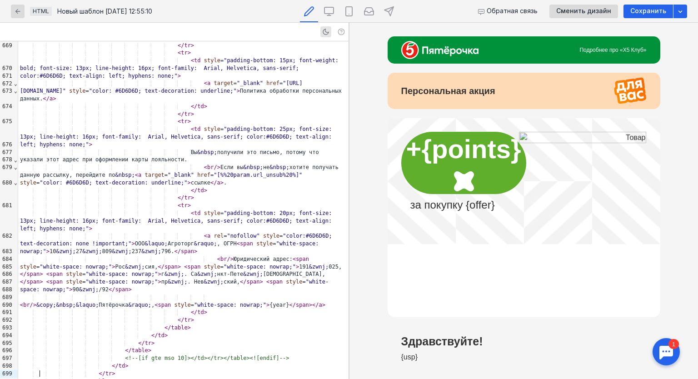
click at [463, 164] on span "+{points}" at bounding box center [463, 149] width 115 height 30
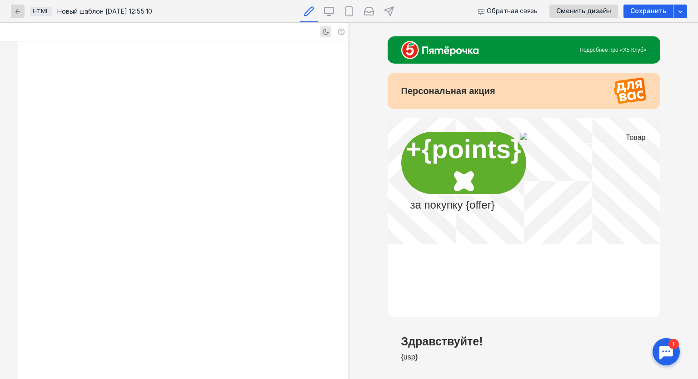
scroll to position [2082, 0]
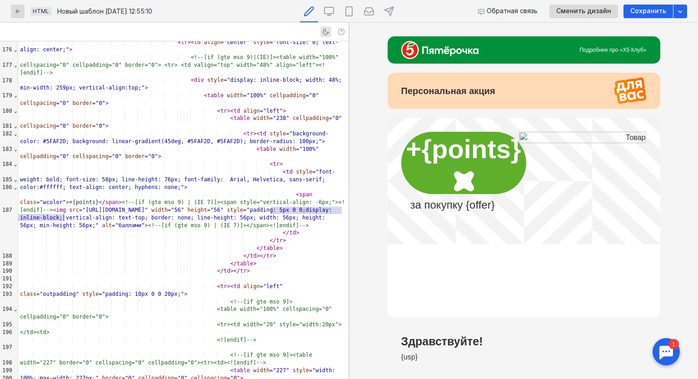
click at [41, 217] on div "< span class = "wcolor" > +{points} </ span > <!--[if (gte mso 9) | (IE 7)]><sp…" at bounding box center [183, 210] width 330 height 38
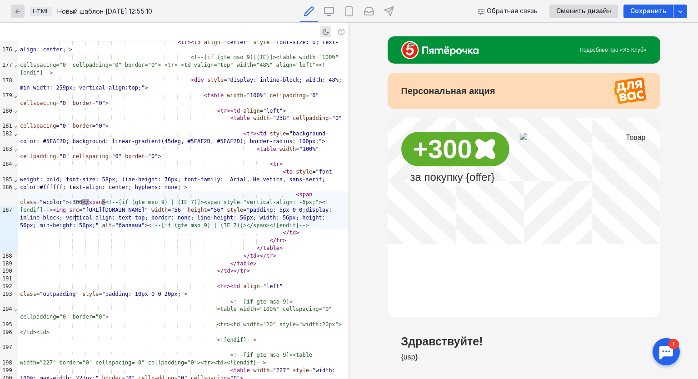
click at [520, 133] on img at bounding box center [582, 137] width 127 height 11
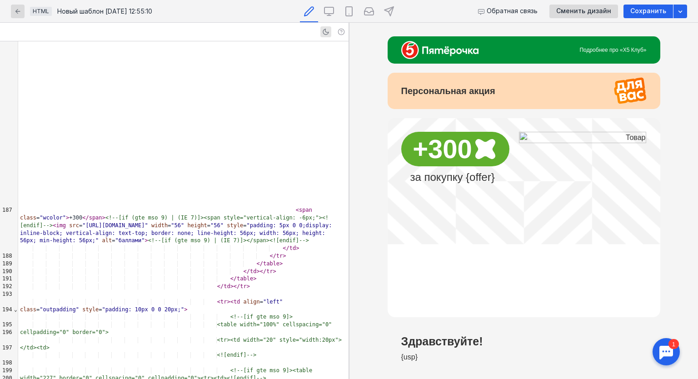
scroll to position [2487, 0]
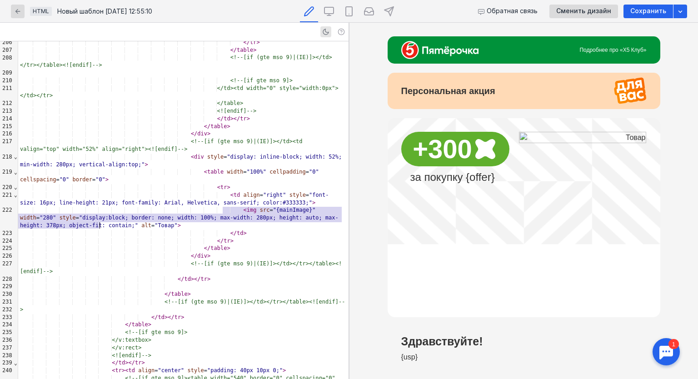
click at [273, 210] on span ""{mainImage}"" at bounding box center [294, 210] width 43 height 6
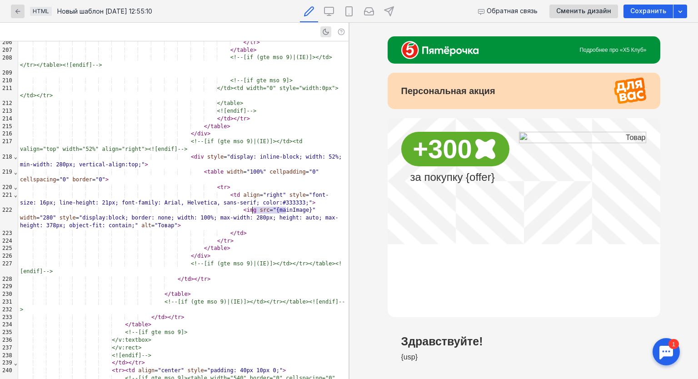
drag, startPoint x: 285, startPoint y: 209, endPoint x: 253, endPoint y: 211, distance: 31.5
click at [273, 211] on span ""{mainImage}"" at bounding box center [294, 210] width 43 height 6
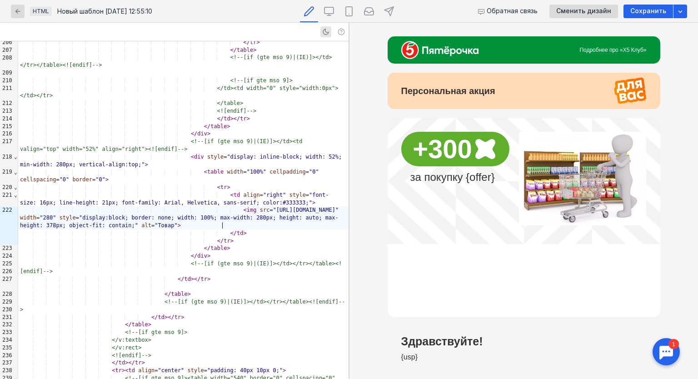
click at [473, 180] on td "за покупку {offer}" at bounding box center [461, 177] width 103 height 13
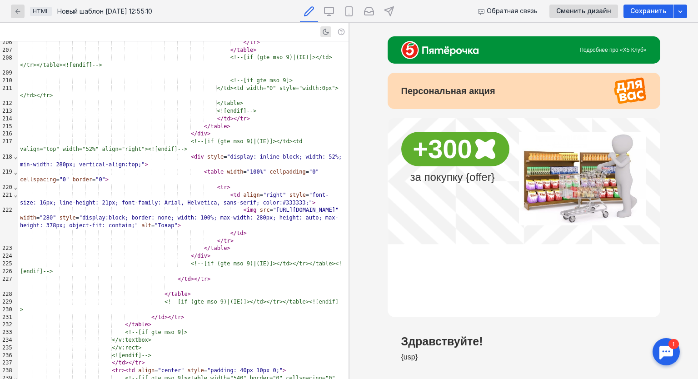
scroll to position [2288, 0]
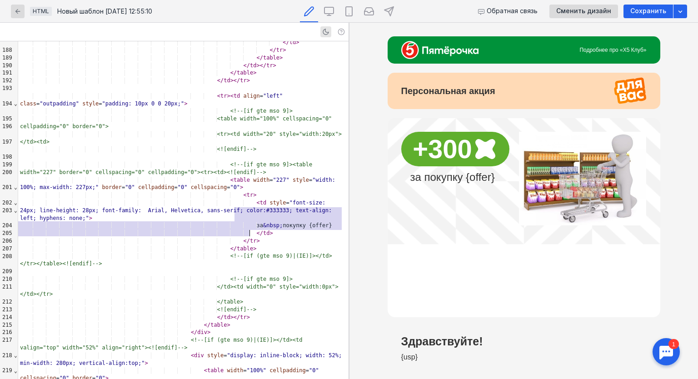
click at [313, 224] on div "за &nbsp; покупку {offer}" at bounding box center [183, 226] width 330 height 8
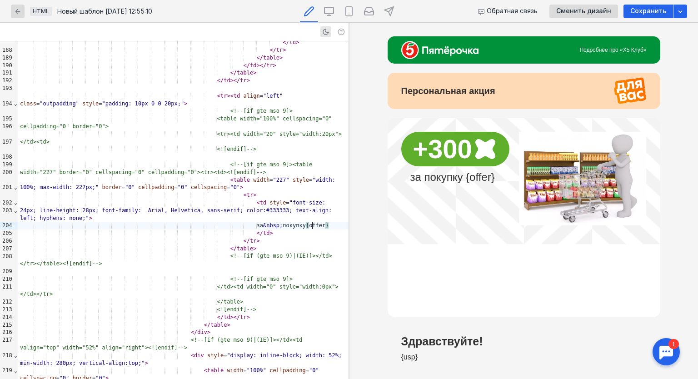
click at [315, 225] on div "за &nbsp; покупку { offer }" at bounding box center [183, 226] width 330 height 8
click at [325, 225] on span "}" at bounding box center [326, 225] width 3 height 6
drag, startPoint x: 316, startPoint y: 225, endPoint x: 293, endPoint y: 228, distance: 22.8
click at [293, 228] on div "за &nbsp; покупку {offer}" at bounding box center [183, 226] width 330 height 8
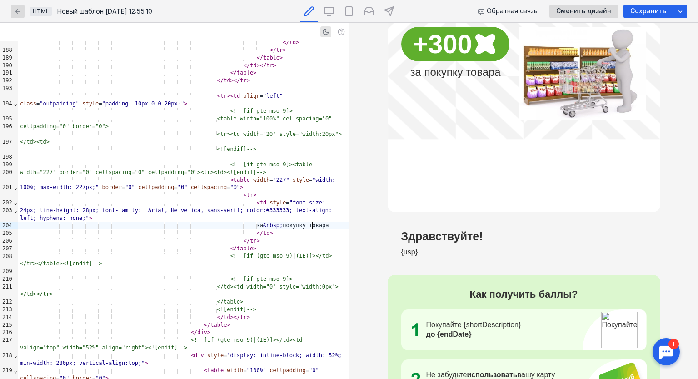
scroll to position [136, 0]
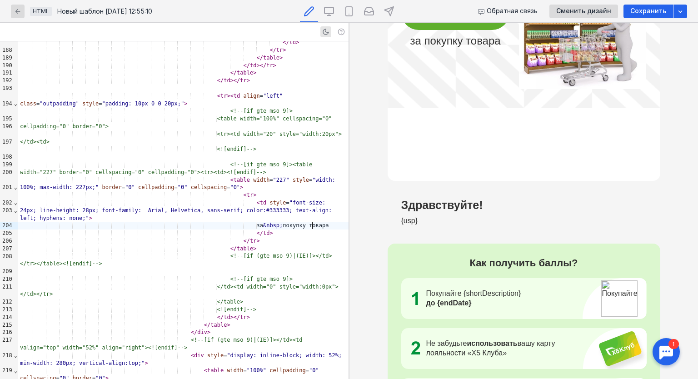
click at [414, 221] on td "{usp}" at bounding box center [483, 230] width 164 height 28
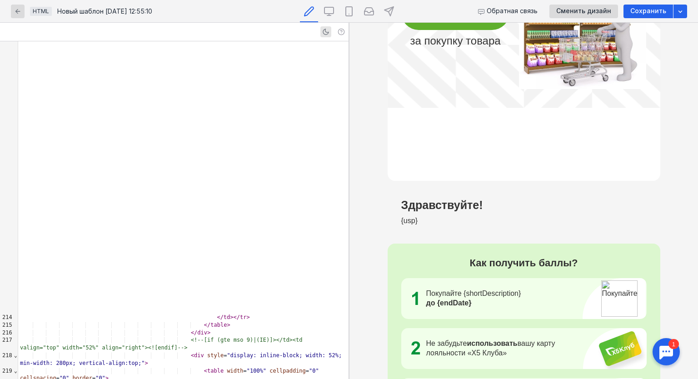
scroll to position [2792, 0]
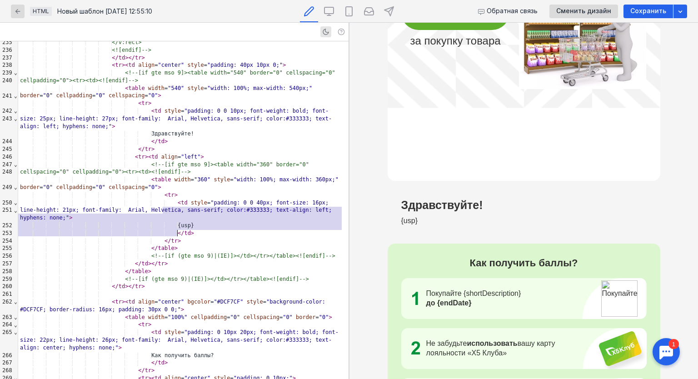
click at [183, 225] on div "{usp}" at bounding box center [183, 226] width 330 height 8
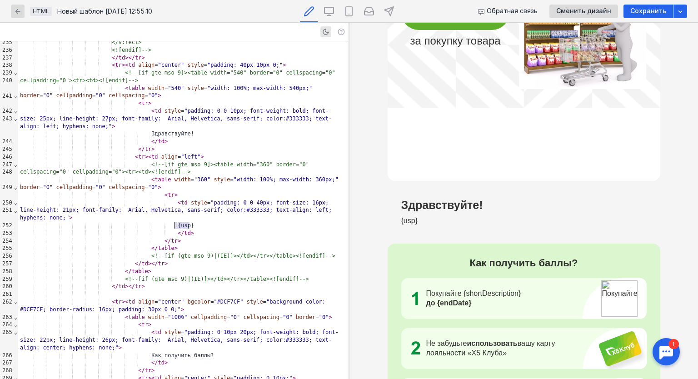
drag, startPoint x: 191, startPoint y: 225, endPoint x: 175, endPoint y: 226, distance: 15.6
click at [175, 226] on div "{usp}" at bounding box center [183, 226] width 330 height 8
click at [475, 297] on td "Покупайте {shortDescription} до {endDate}" at bounding box center [494, 298] width 137 height 19
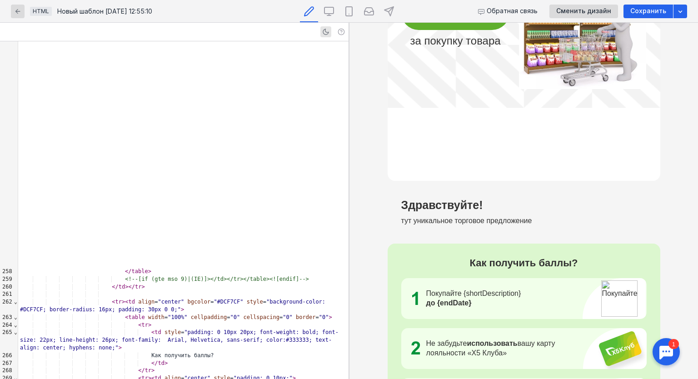
scroll to position [3242, 0]
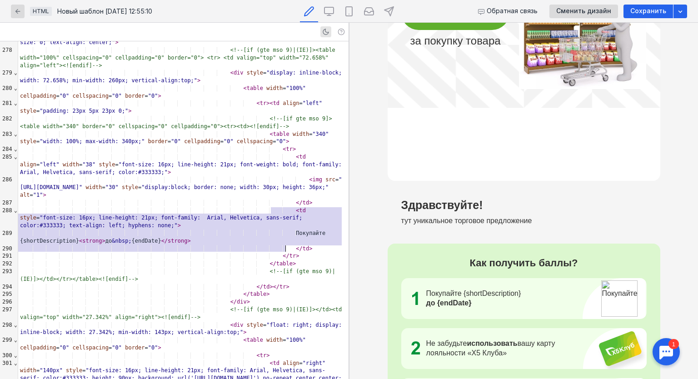
click at [72, 240] on div "Покупайте {shortDescription} < strong > до &nbsp; {endDate} </ strong >" at bounding box center [183, 237] width 330 height 15
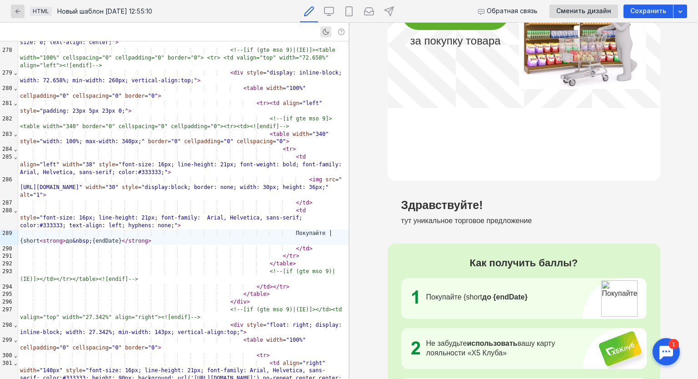
scroll to position [0, 0]
drag, startPoint x: 120, startPoint y: 241, endPoint x: 111, endPoint y: 243, distance: 8.7
click at [113, 242] on div "Покупайте товар такой-то < strong > до &nbsp; { endDate } </ strong >" at bounding box center [183, 237] width 330 height 15
click at [601, 293] on img at bounding box center [619, 298] width 36 height 36
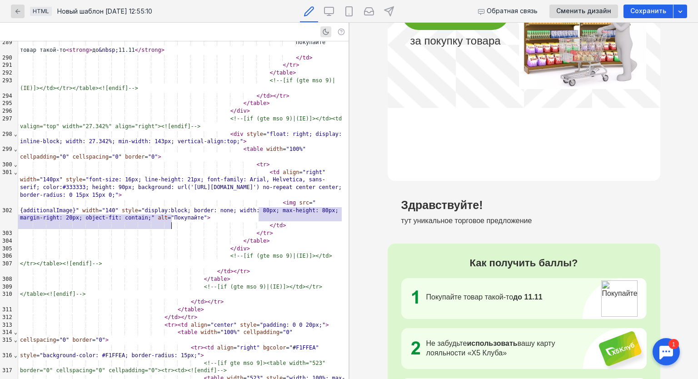
click at [158, 221] on span "alt" at bounding box center [163, 218] width 10 height 6
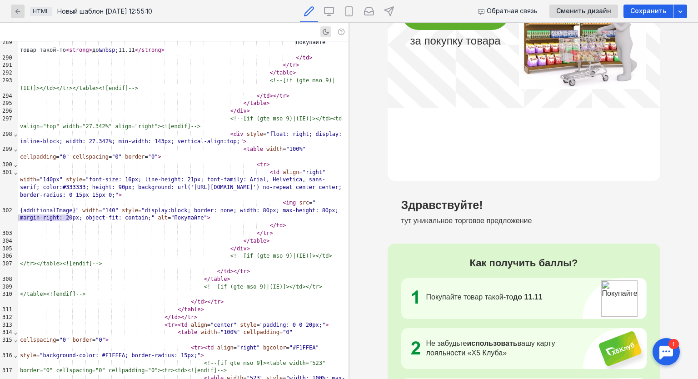
drag, startPoint x: 70, startPoint y: 216, endPoint x: 20, endPoint y: 216, distance: 50.0
click at [20, 214] on span ""{additionalImage}"" at bounding box center [168, 207] width 296 height 14
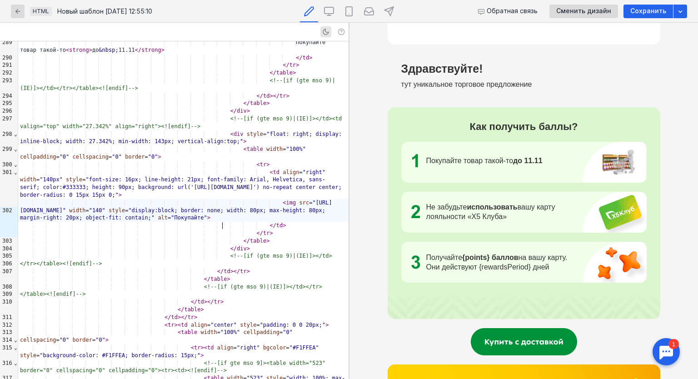
click at [484, 264] on td "Получайте {points} баллов на вашу карту. Они действуют {rewardsPeriod} дней" at bounding box center [502, 262] width 153 height 19
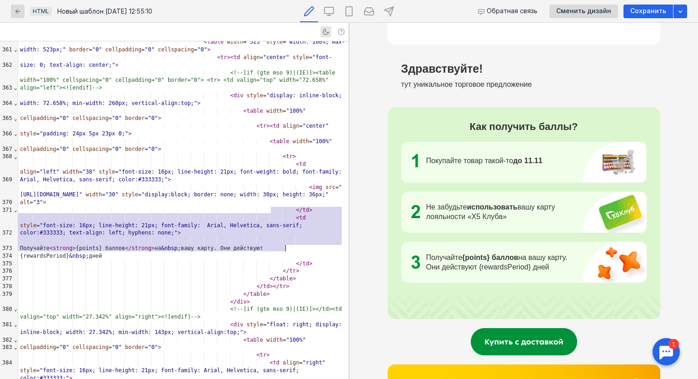
click at [42, 240] on div "Получайте < strong > {points} баллов </ strong > на &nbsp; вашу карту. Они дейс…" at bounding box center [183, 248] width 330 height 23
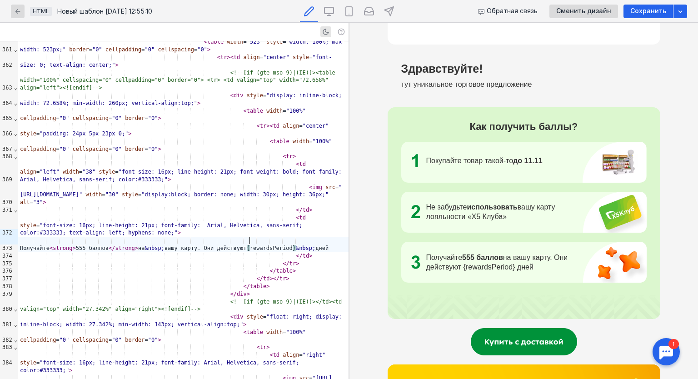
click at [296, 245] on span "&nbsp;" at bounding box center [306, 248] width 20 height 6
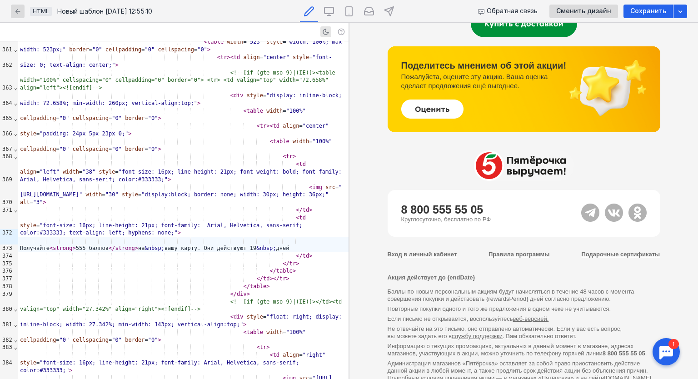
click at [463, 279] on td "Акция действует до {endDate}" at bounding box center [524, 281] width 273 height 14
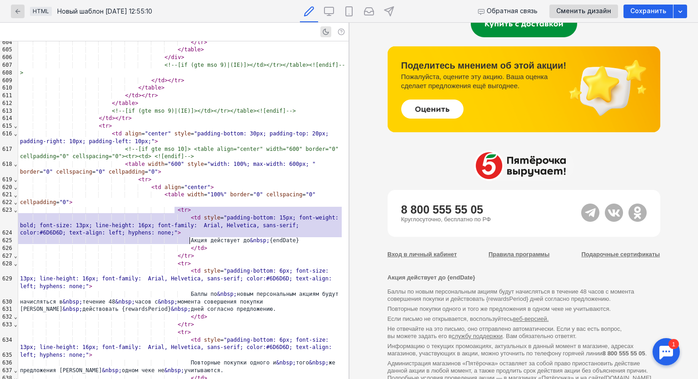
click at [284, 237] on div "Акция действует до &nbsp; {endDate}" at bounding box center [183, 241] width 330 height 8
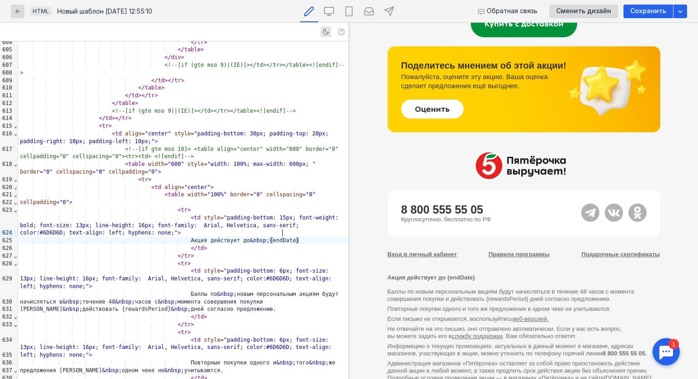
click at [296, 237] on span "}" at bounding box center [297, 240] width 3 height 6
click at [522, 300] on td "Баллы по новым персональным акциям будут начисляться в течение 48 часов с момен…" at bounding box center [524, 296] width 273 height 17
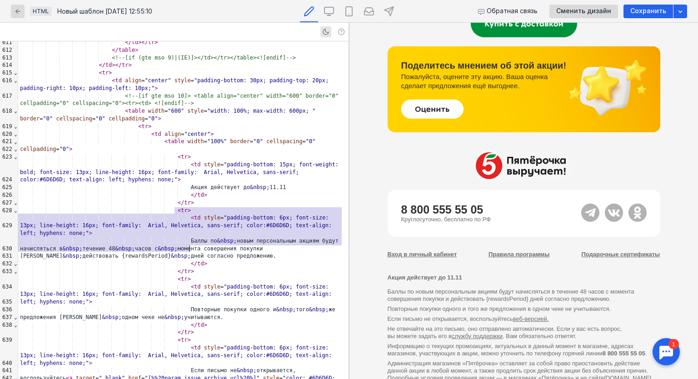
click at [61, 238] on div "Баллы по &nbsp; новым персональным акциям будут начисляться в &nbsp; течение 48…" at bounding box center [183, 248] width 330 height 23
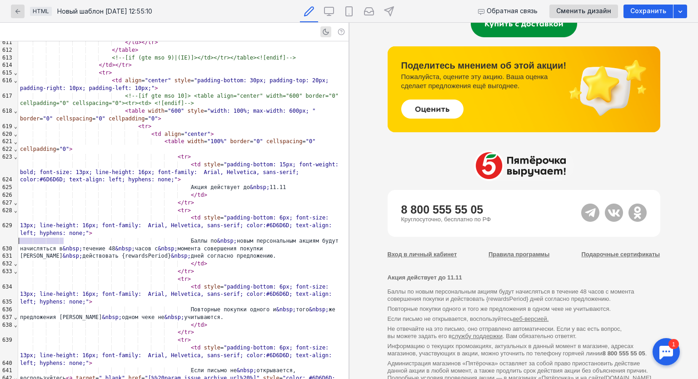
drag, startPoint x: 63, startPoint y: 239, endPoint x: 17, endPoint y: 242, distance: 45.6
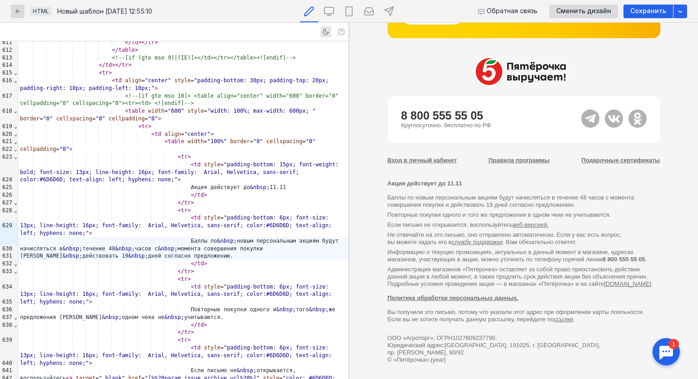
click at [440, 356] on span "{year}" at bounding box center [437, 359] width 15 height 7
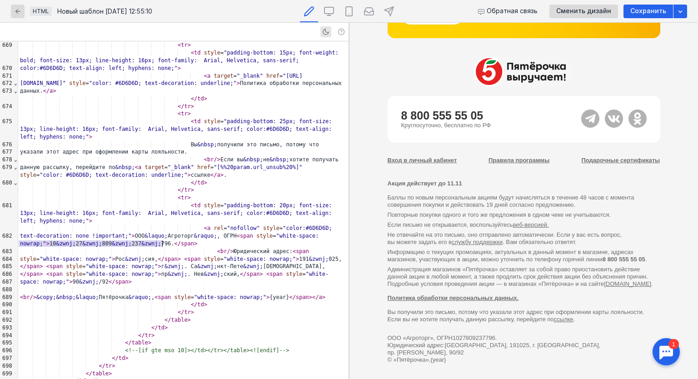
click at [140, 286] on div "< br /> &copy; &nbsp; &laquo; Пятёрочка &raquo; , < span style = "white-space: …" at bounding box center [183, 293] width 330 height 15
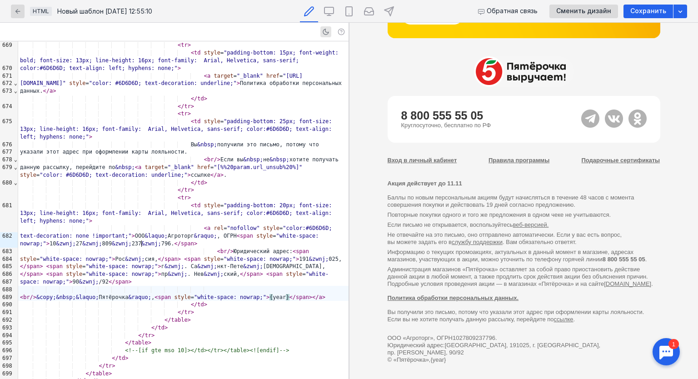
click at [290, 294] on span "</" at bounding box center [293, 297] width 6 height 6
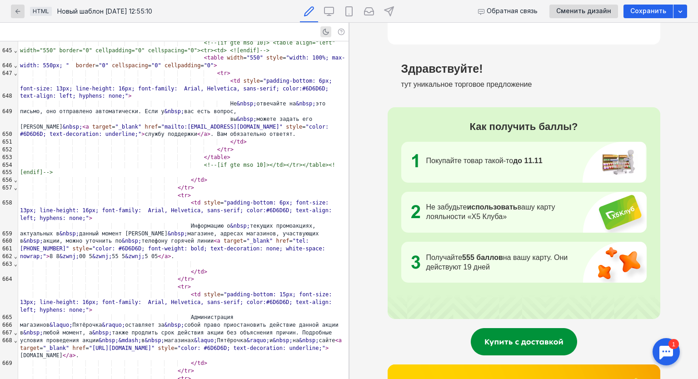
click at [636, 6] on div "Сохранить" at bounding box center [649, 12] width 50 height 14
click at [240, 176] on div "</ td >" at bounding box center [183, 180] width 330 height 8
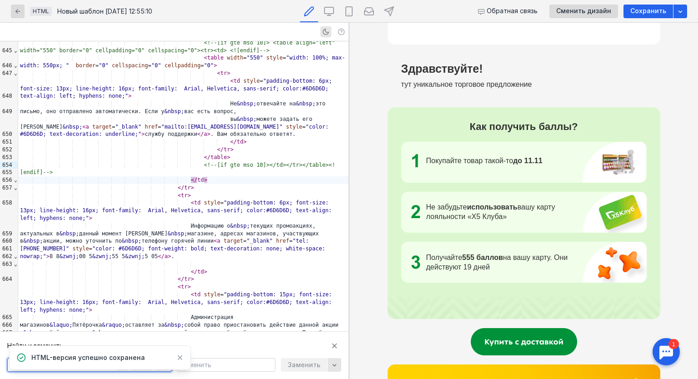
click at [180, 356] on icon at bounding box center [180, 357] width 6 height 7
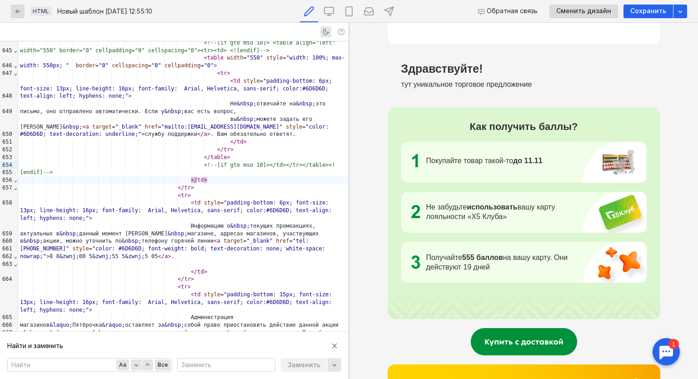
click at [98, 361] on textarea at bounding box center [90, 365] width 164 height 13
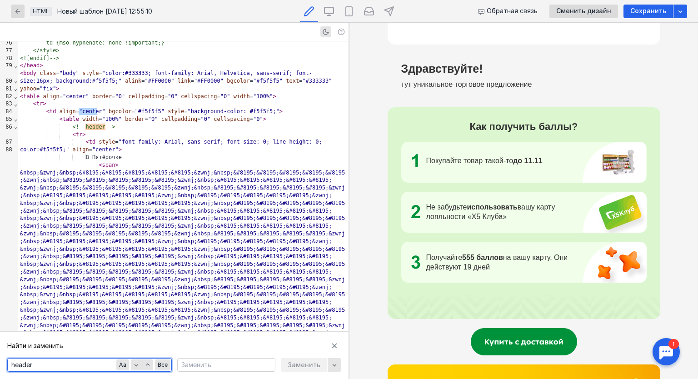
type textarea "header"
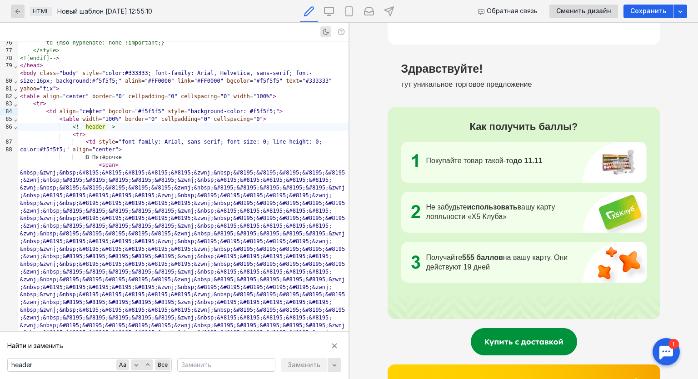
click at [104, 154] on div "В Пятёрочке" at bounding box center [183, 158] width 330 height 8
click at [109, 154] on div "В Пятёрочке" at bounding box center [183, 158] width 330 height 8
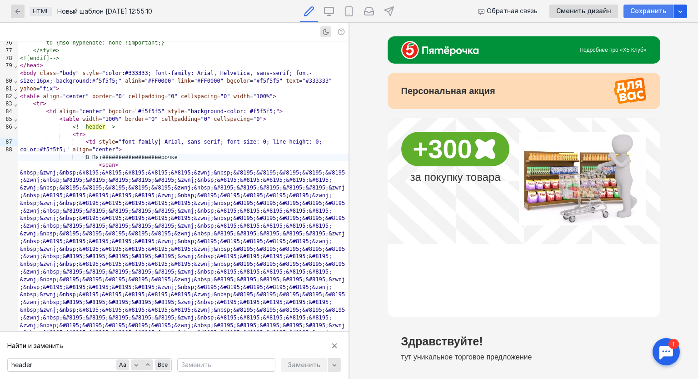
click at [637, 11] on span "Сохранить" at bounding box center [648, 11] width 36 height 8
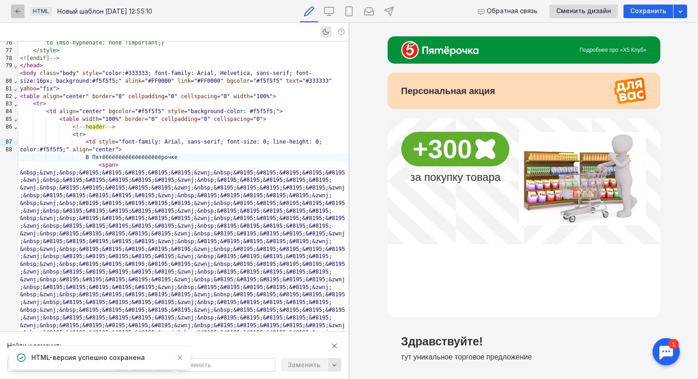
click at [11, 8] on div "HTML Новый шаблон [DATE] 12:55:10 Обратная связь Сменить дизайн Сохранить" at bounding box center [349, 11] width 698 height 23
click at [14, 9] on icon "button" at bounding box center [17, 11] width 7 height 7
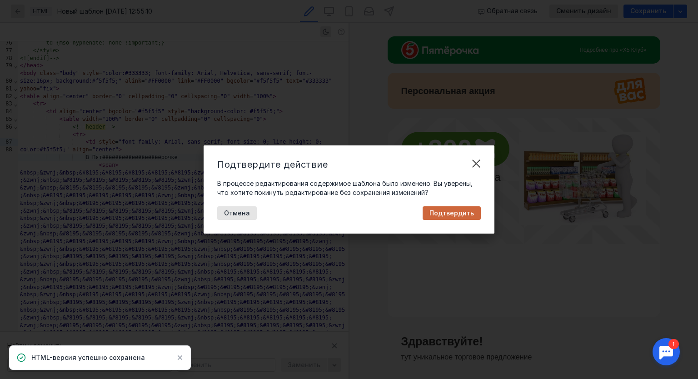
click at [455, 210] on span "Подтвердить" at bounding box center [452, 214] width 45 height 8
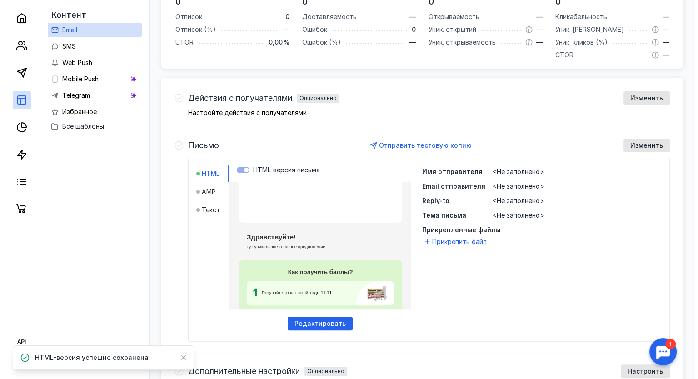
scroll to position [48, 0]
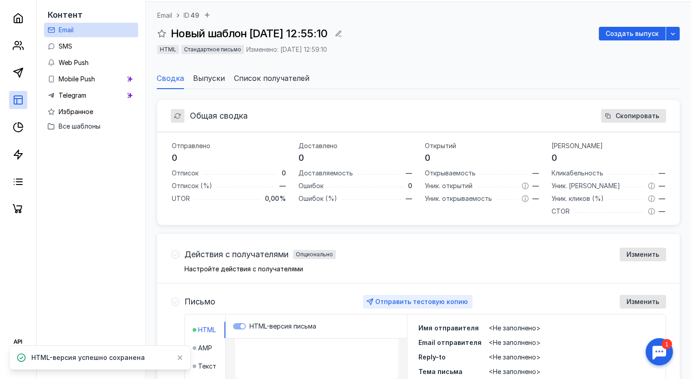
click at [451, 298] on span "Отправить тестовую копию" at bounding box center [421, 302] width 93 height 8
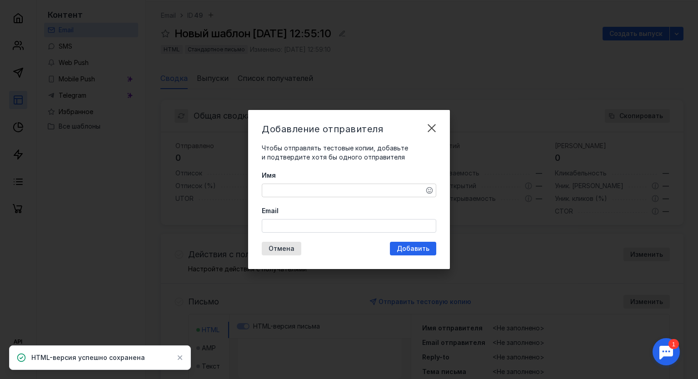
click at [376, 188] on textarea "Имя" at bounding box center [349, 190] width 174 height 13
type textarea "Тестовая Юля"
click at [382, 225] on input "Email" at bounding box center [349, 226] width 174 height 13
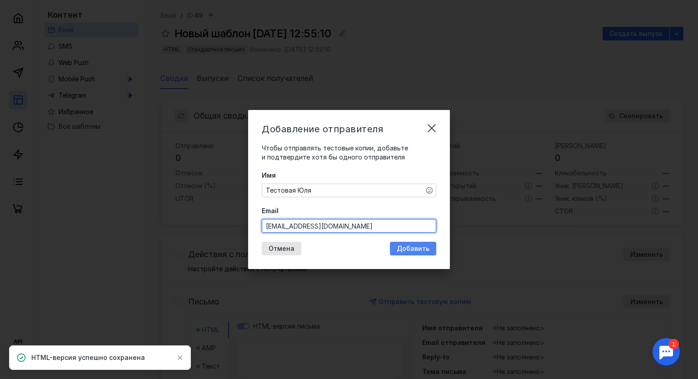
click at [422, 248] on div "Добавление отправителя Чтобы отправлять тестовые копии, добавьте и подтвердите …" at bounding box center [349, 189] width 202 height 159
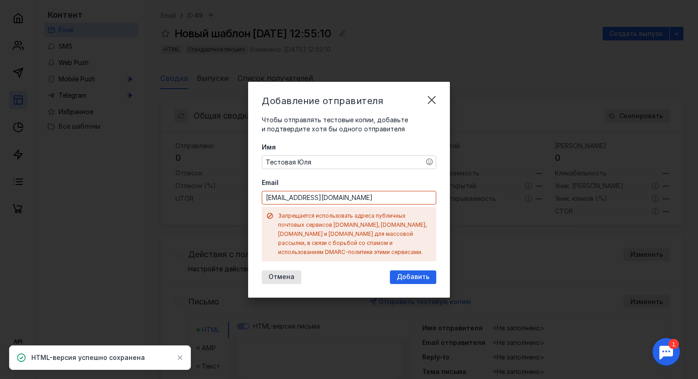
click at [378, 204] on input "[EMAIL_ADDRESS][DOMAIN_NAME]" at bounding box center [349, 197] width 174 height 13
drag, startPoint x: 376, startPoint y: 200, endPoint x: 229, endPoint y: 194, distance: 147.4
click at [229, 194] on div "Добавление отправителя Чтобы отправлять тестовые копии, добавьте и подтвердите …" at bounding box center [349, 189] width 698 height 379
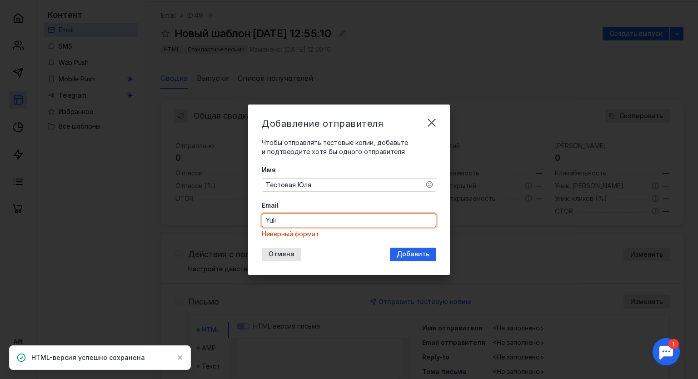
type input "[EMAIL_ADDRESS][DOMAIN_NAME]"
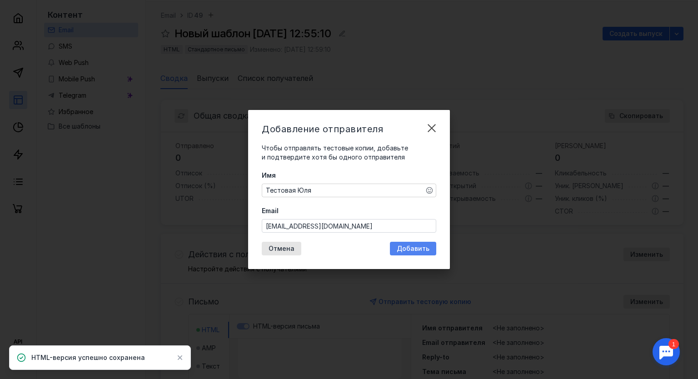
click at [410, 246] on span "Добавить" at bounding box center [413, 249] width 33 height 8
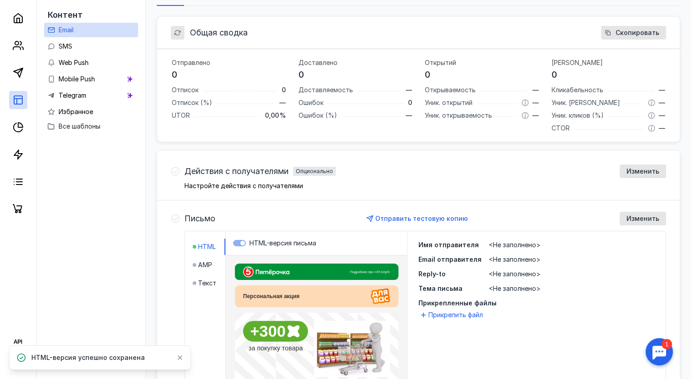
scroll to position [136, 0]
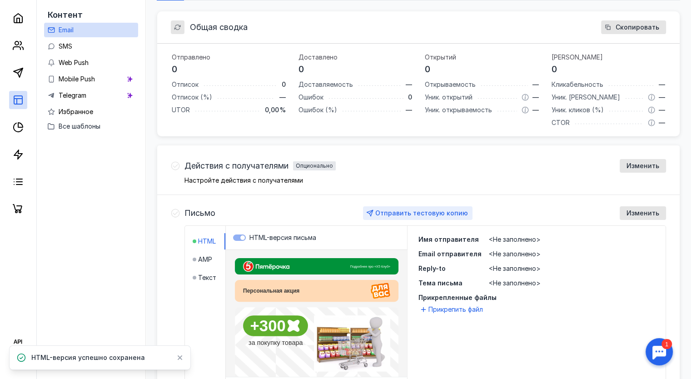
click at [449, 215] on span "Отправить тестовую копию" at bounding box center [421, 213] width 93 height 8
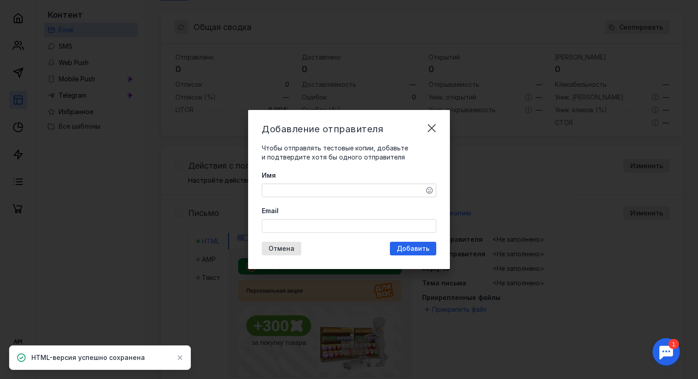
click at [373, 189] on textarea "Имя" at bounding box center [349, 190] width 174 height 13
click at [378, 187] on textarea "Имя" at bounding box center [349, 190] width 174 height 13
type textarea "N"
type textarea "Тестовая Юля"
